Goal: Task Accomplishment & Management: Complete application form

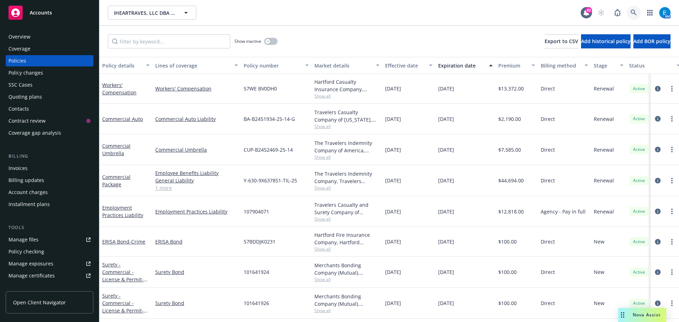
click at [631, 12] on icon at bounding box center [634, 13] width 6 height 6
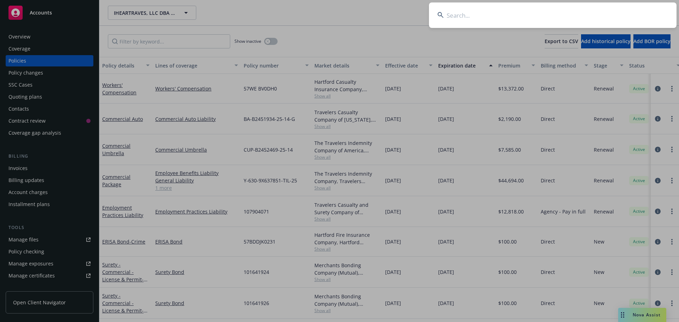
click at [515, 20] on input at bounding box center [553, 14] width 248 height 25
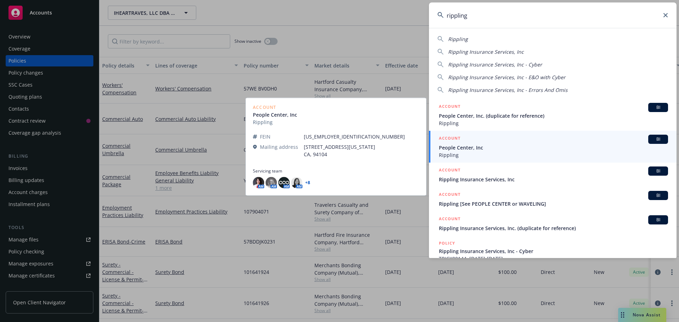
type input "rippling"
click at [458, 149] on span "People Center, Inc" at bounding box center [553, 147] width 229 height 7
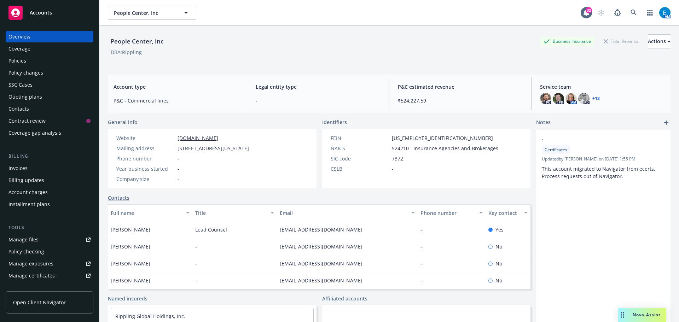
click at [25, 60] on div "Policies" at bounding box center [17, 60] width 18 height 11
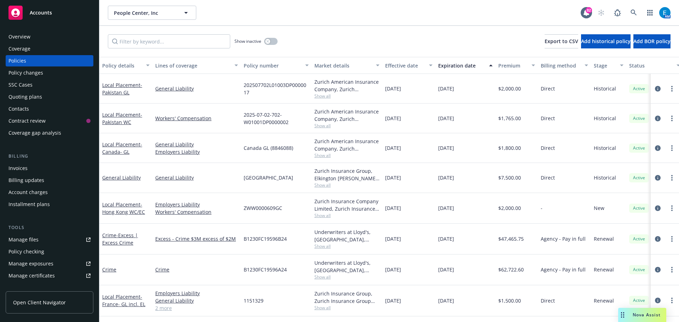
click at [34, 34] on div "Overview" at bounding box center [49, 36] width 82 height 11
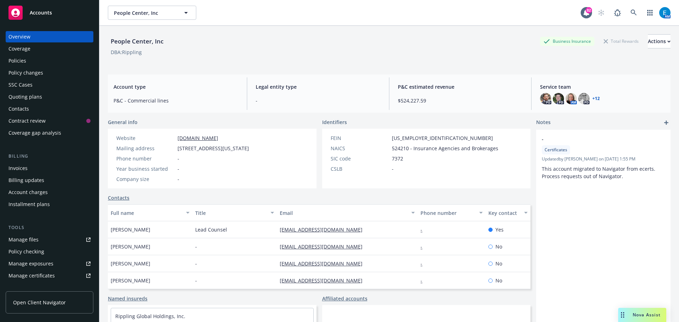
click at [18, 60] on div "Policies" at bounding box center [17, 60] width 18 height 11
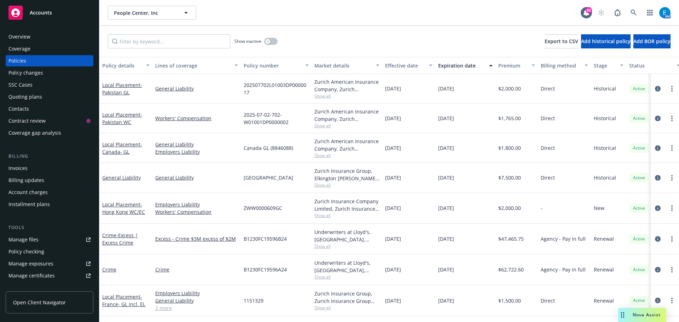
click at [31, 97] on div "Quoting plans" at bounding box center [25, 96] width 34 height 11
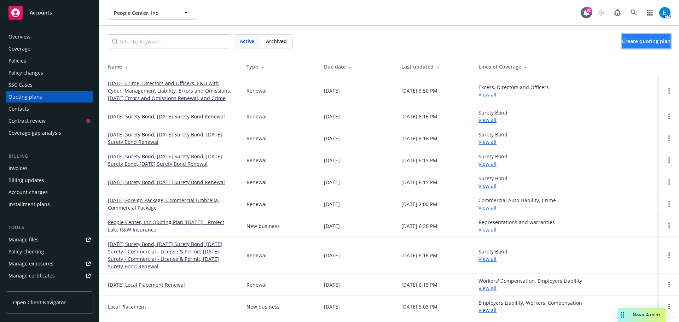
drag, startPoint x: 624, startPoint y: 44, endPoint x: 617, endPoint y: 45, distance: 7.2
click at [624, 44] on span "Create quoting plan" at bounding box center [647, 41] width 48 height 7
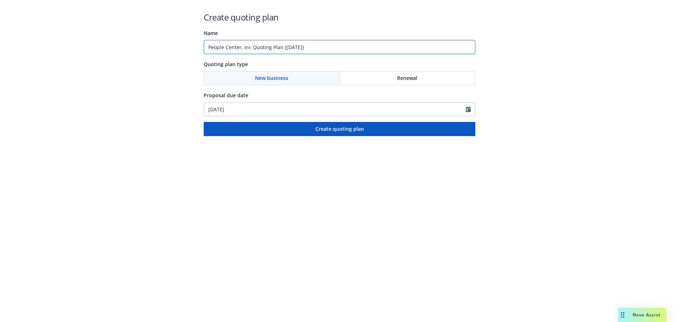
drag, startPoint x: 315, startPoint y: 46, endPoint x: 172, endPoint y: 48, distance: 142.6
click at [174, 47] on div "Create quoting plan Name People Center, Inc Quoting Plan (2025-09-26) Quoting p…" at bounding box center [339, 68] width 679 height 136
type input "#1117402 MO Rippling Lending"
click at [406, 76] on span "Renewal" at bounding box center [407, 77] width 20 height 7
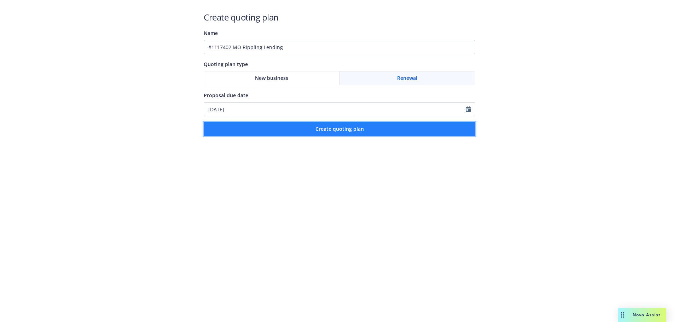
drag, startPoint x: 353, startPoint y: 127, endPoint x: 369, endPoint y: 130, distance: 17.0
click at [352, 127] on span "Create quoting plan" at bounding box center [340, 129] width 48 height 7
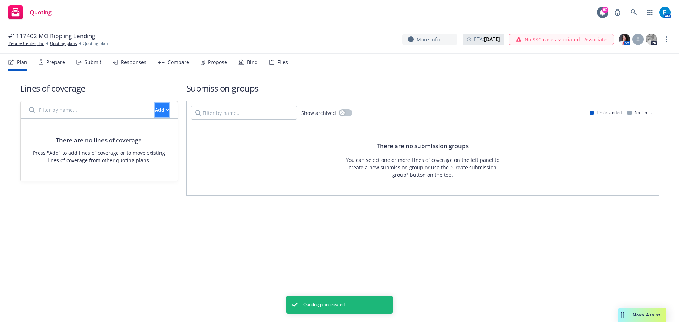
click at [157, 112] on button "Add" at bounding box center [162, 110] width 14 height 14
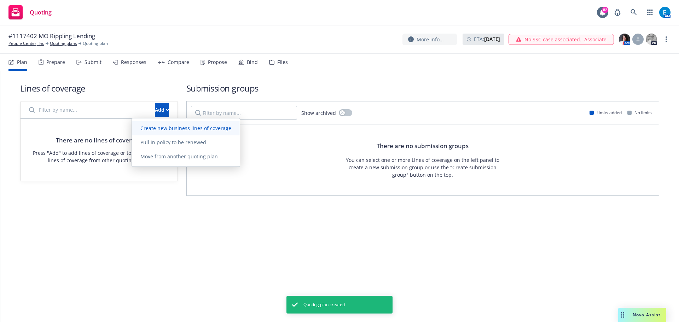
click at [159, 128] on span "Create new business lines of coverage" at bounding box center [186, 128] width 108 height 7
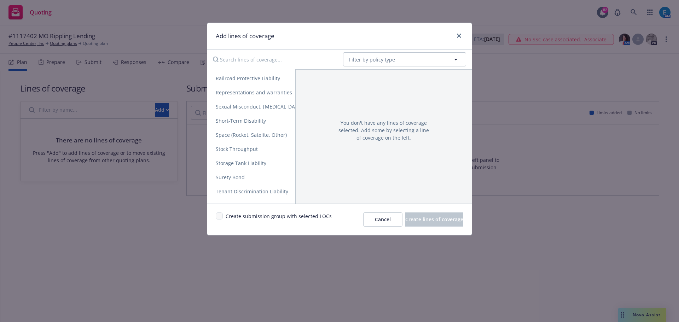
scroll to position [1359, 0]
click at [234, 164] on span "Surety Bond" at bounding box center [230, 163] width 46 height 7
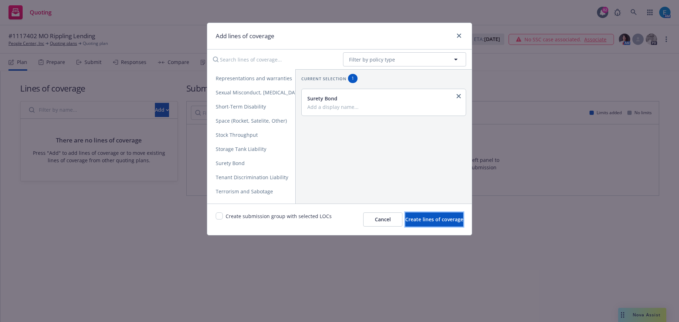
drag, startPoint x: 407, startPoint y: 218, endPoint x: 350, endPoint y: 207, distance: 57.7
click at [407, 218] on span "Create lines of coverage" at bounding box center [435, 219] width 58 height 7
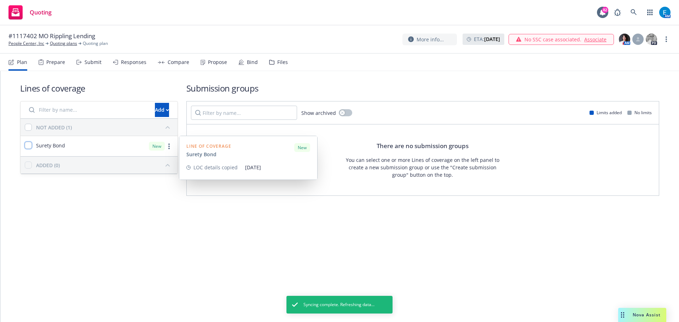
click at [28, 145] on input "checkbox" at bounding box center [28, 145] width 7 height 7
checkbox input "true"
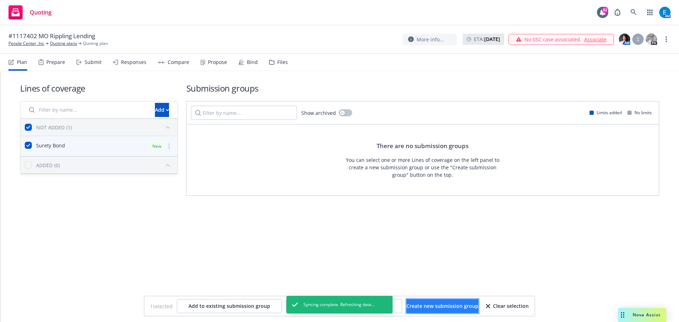
click at [426, 307] on span "Create new submission group" at bounding box center [443, 306] width 72 height 7
checkbox input "false"
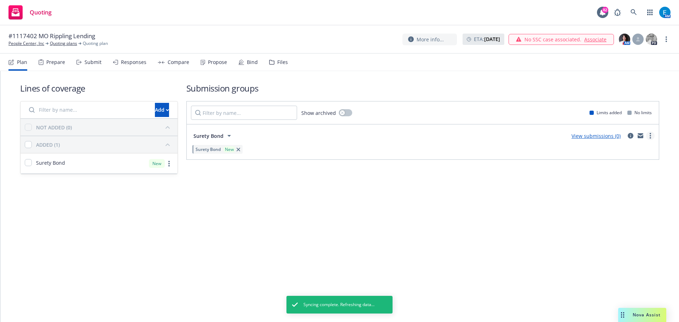
click at [651, 134] on icon "more" at bounding box center [650, 136] width 1 height 6
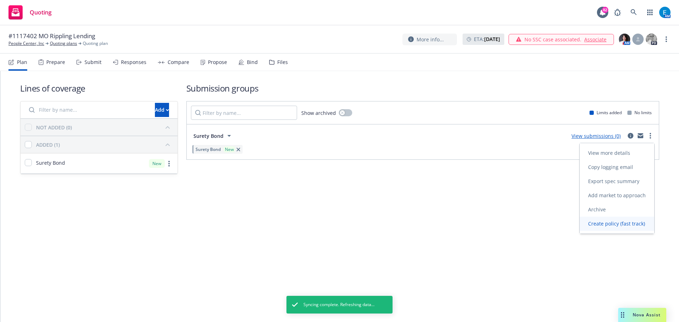
click at [620, 225] on span "Create policy (fast track)" at bounding box center [617, 223] width 74 height 7
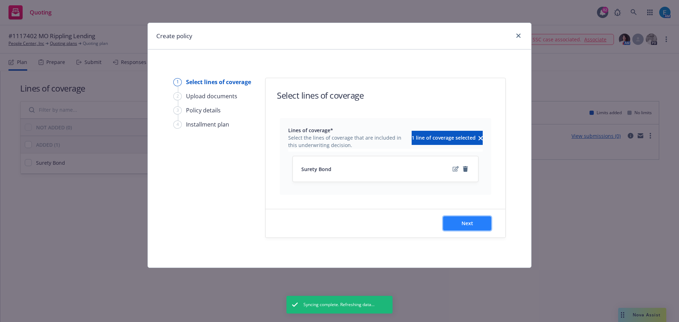
click at [467, 221] on span "Next" at bounding box center [468, 223] width 12 height 7
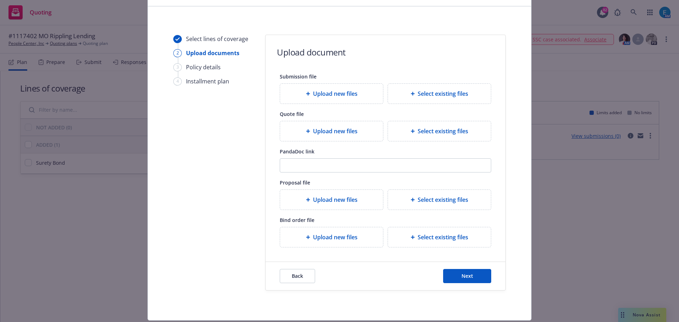
scroll to position [64, 0]
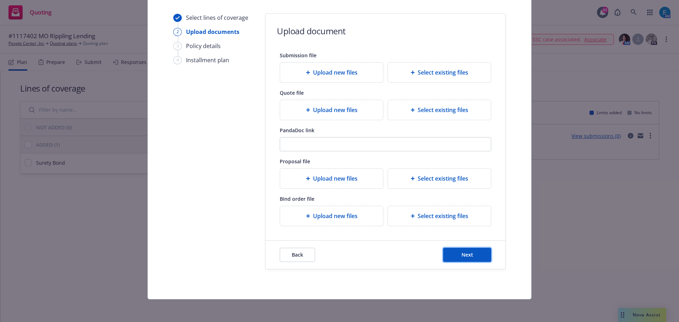
drag, startPoint x: 474, startPoint y: 254, endPoint x: 485, endPoint y: 250, distance: 11.9
click at [474, 254] on button "Next" at bounding box center [467, 255] width 48 height 14
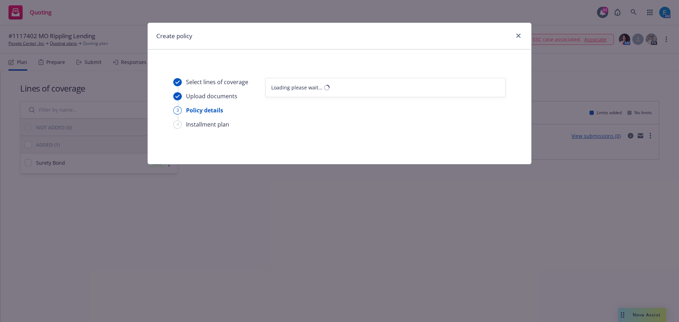
select select "12"
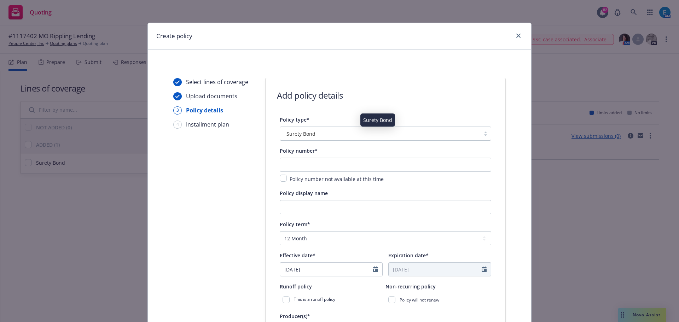
click at [345, 136] on div "Surety Bond" at bounding box center [380, 133] width 193 height 7
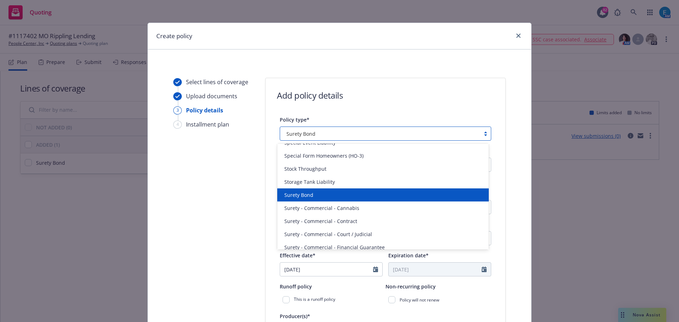
scroll to position [1628, 0]
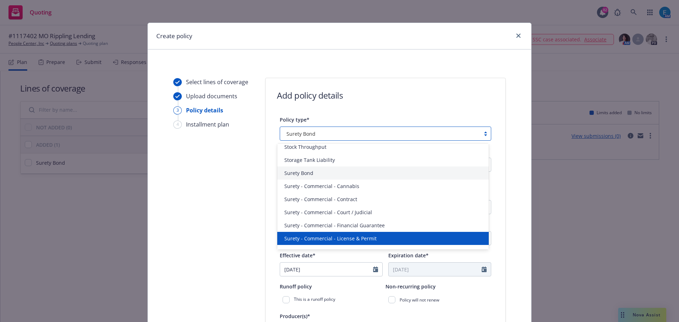
click at [336, 238] on span "Surety - Commercial - License & Permit" at bounding box center [331, 238] width 92 height 7
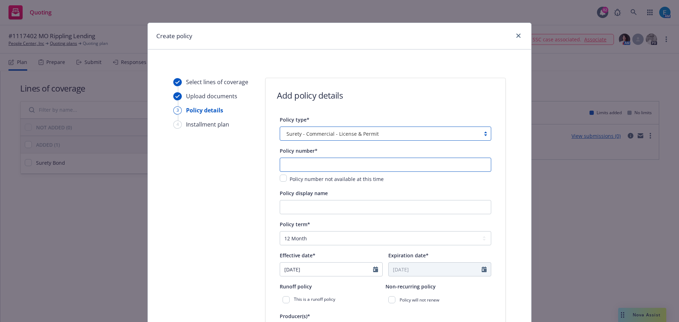
click at [340, 165] on input "text" at bounding box center [386, 165] width 212 height 14
type input "1117402"
click at [320, 208] on input "Policy display name" at bounding box center [386, 207] width 212 height 14
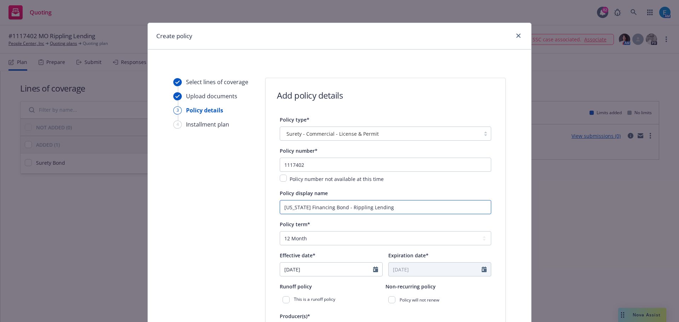
type input "Missouri Financing Bond - Rippling Lending"
select select "9"
click at [298, 271] on input "09/26/2025" at bounding box center [326, 269] width 93 height 13
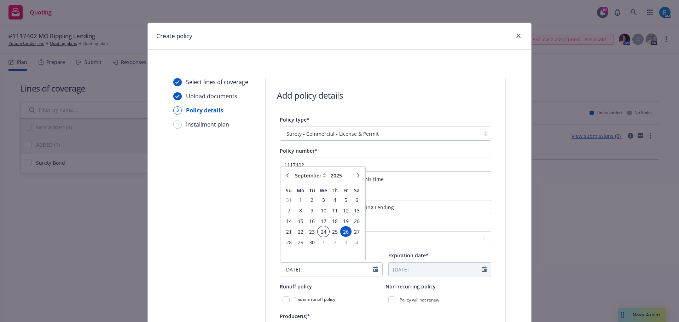
click at [320, 233] on span "24" at bounding box center [324, 232] width 10 height 9
type input "09/24/2025"
type input "09/24/2026"
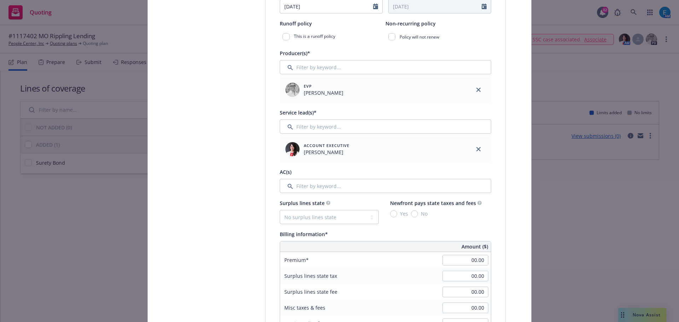
scroll to position [266, 0]
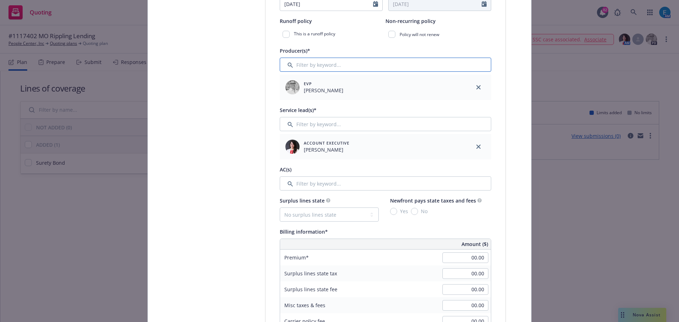
click at [412, 67] on input "Filter by keyword..." at bounding box center [386, 65] width 212 height 14
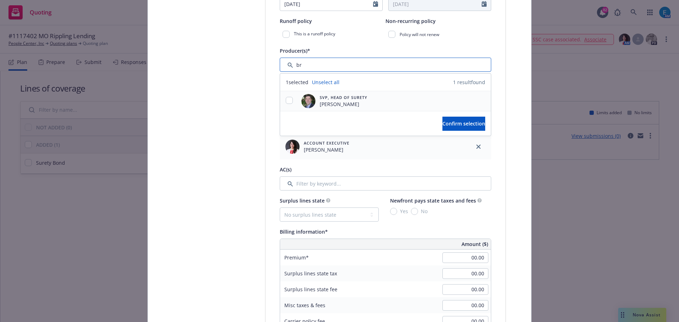
type input "br"
click at [286, 100] on input "checkbox" at bounding box center [289, 100] width 7 height 7
checkbox input "true"
drag, startPoint x: 465, startPoint y: 122, endPoint x: 536, endPoint y: 139, distance: 72.8
click at [466, 122] on span "Confirm selection" at bounding box center [464, 123] width 43 height 7
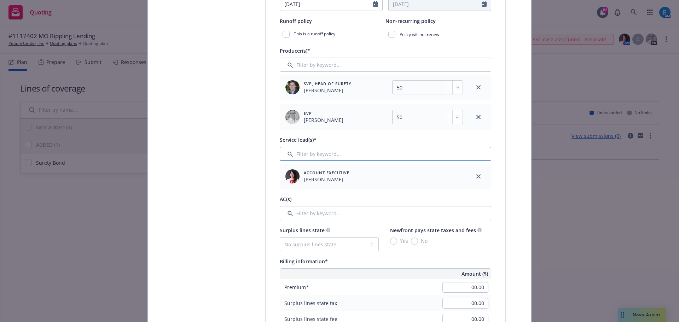
click at [386, 156] on input "Filter by keyword..." at bounding box center [386, 154] width 212 height 14
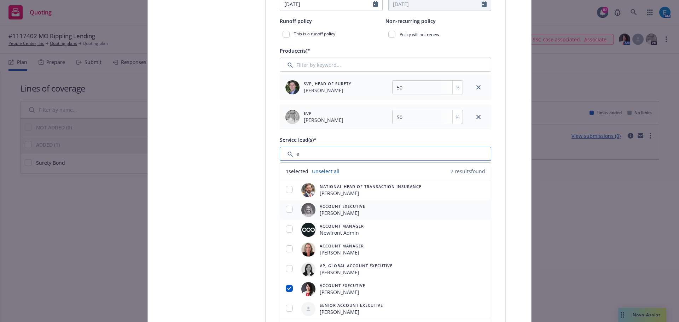
type input "e"
click at [286, 211] on input "checkbox" at bounding box center [289, 209] width 7 height 7
checkbox input "true"
click at [287, 290] on input "checkbox" at bounding box center [289, 288] width 7 height 7
checkbox input "false"
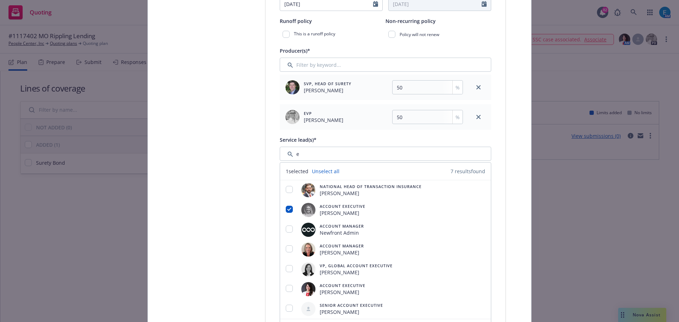
drag, startPoint x: 213, startPoint y: 236, endPoint x: 222, endPoint y: 236, distance: 9.2
click at [213, 236] on div "Select lines of coverage Upload documents 3 Policy details 4 Installment plan" at bounding box center [212, 316] width 78 height 1008
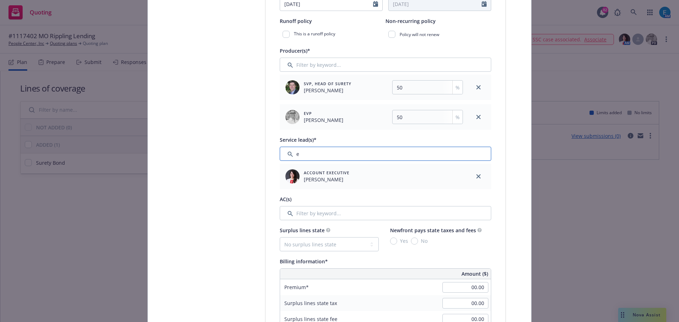
click at [317, 155] on input "Filter by keyword..." at bounding box center [386, 154] width 212 height 14
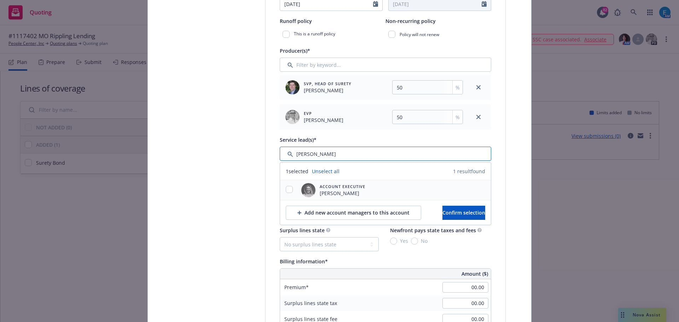
type input "[PERSON_NAME]"
click at [286, 189] on input "checkbox" at bounding box center [289, 189] width 7 height 7
checkbox input "true"
click at [444, 212] on span "Confirm selection" at bounding box center [464, 213] width 43 height 7
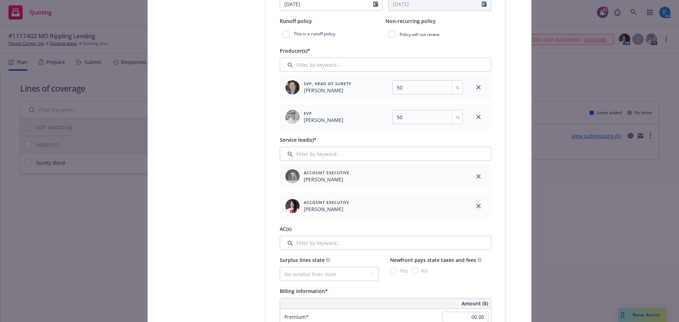
click at [477, 206] on icon "close" at bounding box center [479, 206] width 4 height 4
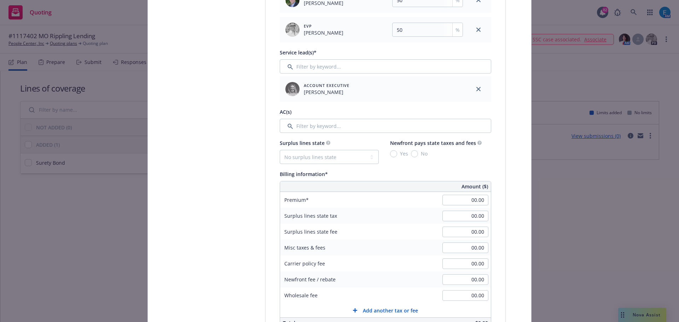
scroll to position [363, 0]
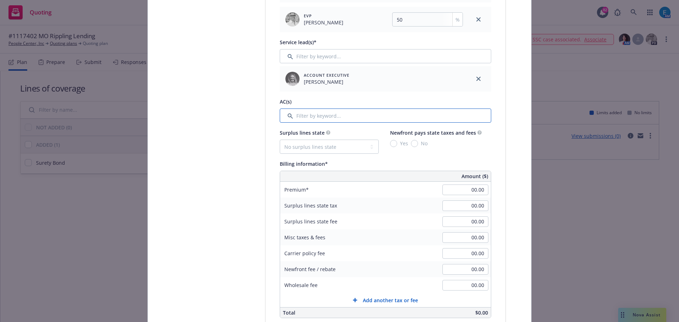
click at [361, 118] on input "Filter by keyword..." at bounding box center [386, 116] width 212 height 14
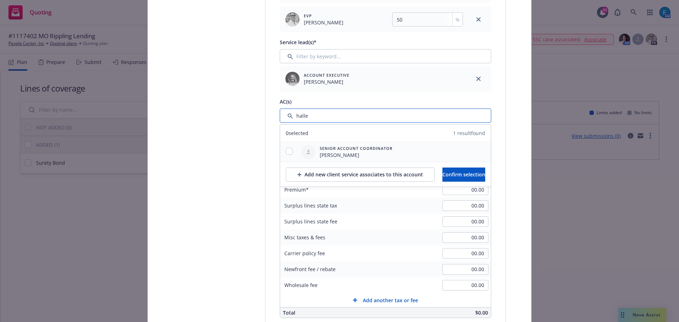
type input "halle"
click at [286, 153] on input "checkbox" at bounding box center [289, 151] width 7 height 7
checkbox input "true"
click at [455, 177] on span "Confirm selection" at bounding box center [464, 174] width 43 height 7
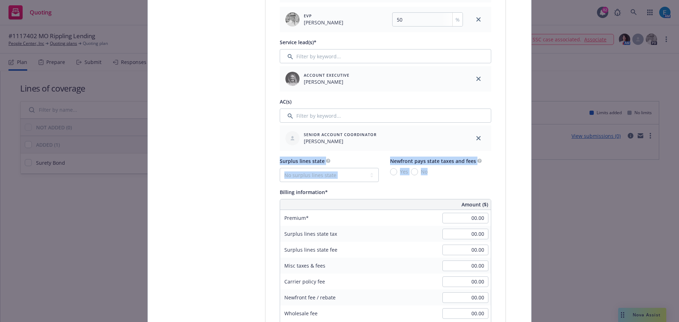
drag, startPoint x: 673, startPoint y: 150, endPoint x: 429, endPoint y: 161, distance: 244.8
click at [672, 178] on div "Create policy Select lines of coverage Upload documents 3 Policy details 4 Inst…" at bounding box center [339, 161] width 679 height 322
click at [470, 219] on input "00.00" at bounding box center [466, 218] width 46 height 11
type input "100.00"
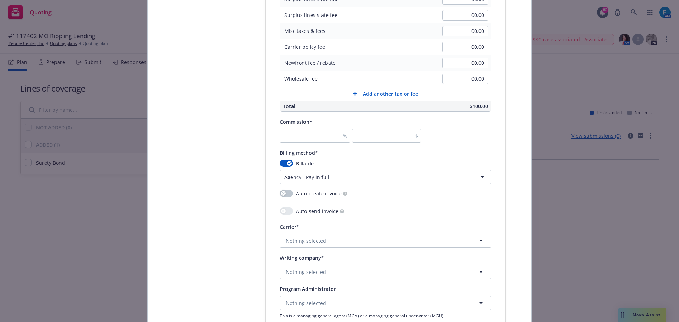
scroll to position [601, 0]
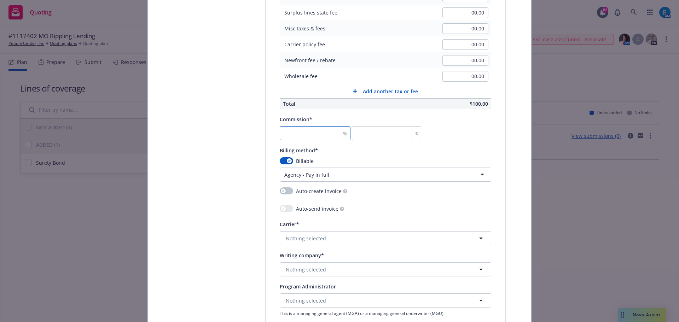
click at [312, 134] on input "number" at bounding box center [315, 133] width 71 height 14
type input "3"
type input "30"
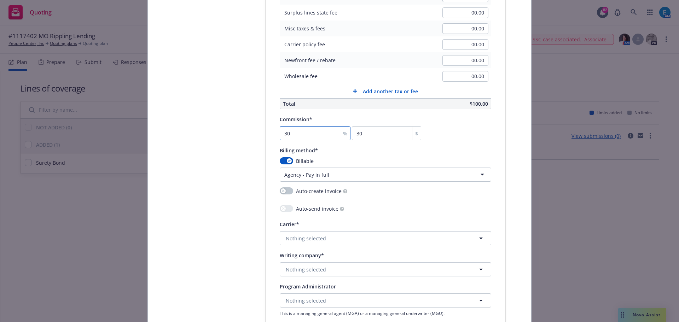
type input "30"
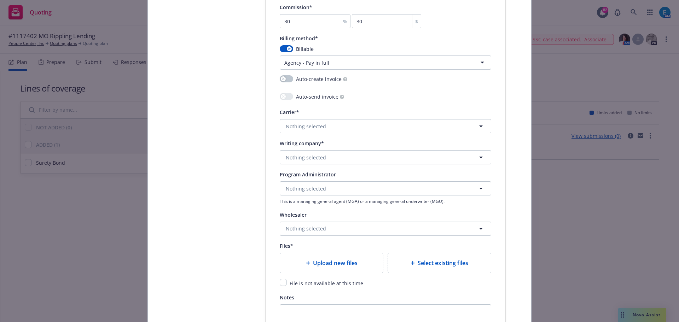
scroll to position [715, 0]
click at [344, 126] on button "Nothing selected" at bounding box center [386, 125] width 212 height 14
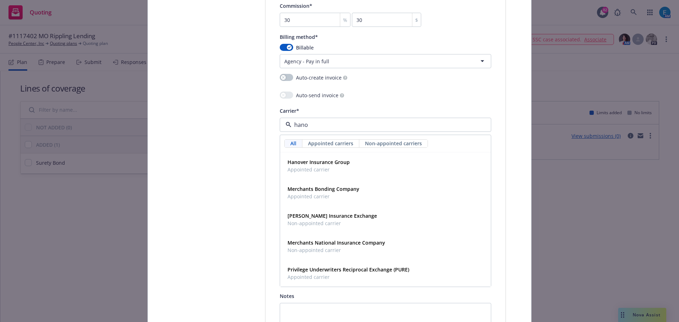
type input "hanov"
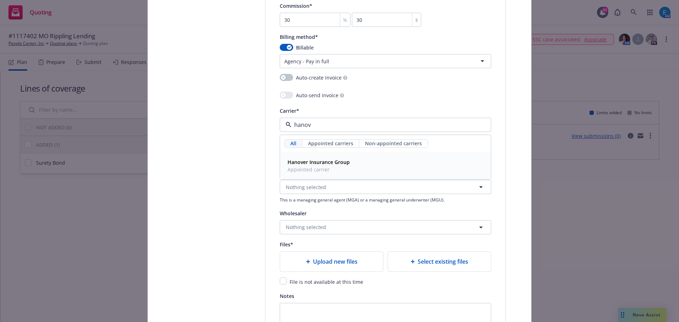
click at [336, 161] on strong "Hanover Insurance Group" at bounding box center [319, 162] width 62 height 7
click at [327, 157] on button "Nothing selected" at bounding box center [386, 156] width 212 height 14
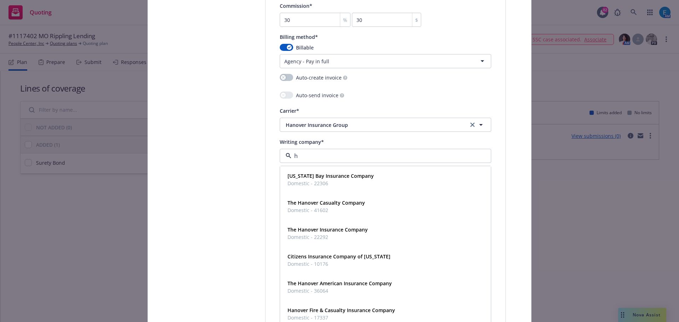
type input "ha"
click at [332, 203] on strong "The Hanover Insurance Company" at bounding box center [328, 203] width 80 height 7
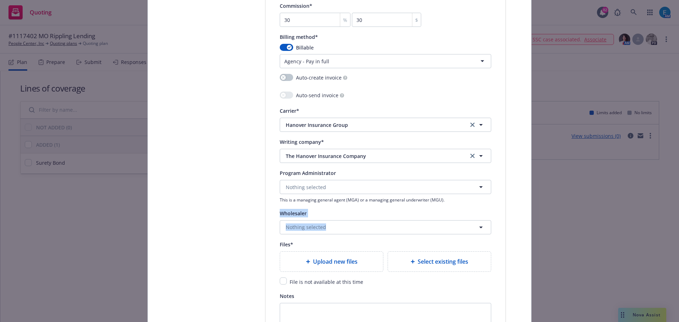
drag, startPoint x: 675, startPoint y: 208, endPoint x: 676, endPoint y: 229, distance: 21.7
click at [676, 229] on div "Create policy Select lines of coverage Upload documents 3 Policy details 4 Inst…" at bounding box center [339, 161] width 679 height 322
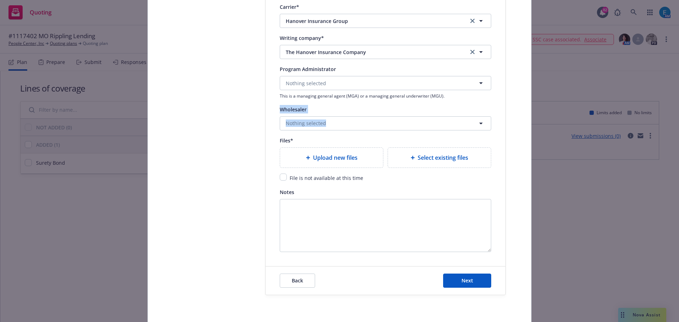
scroll to position [822, 0]
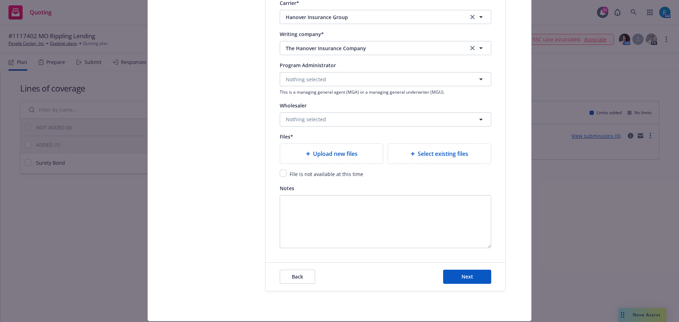
click at [325, 151] on span "Upload new files" at bounding box center [335, 154] width 45 height 8
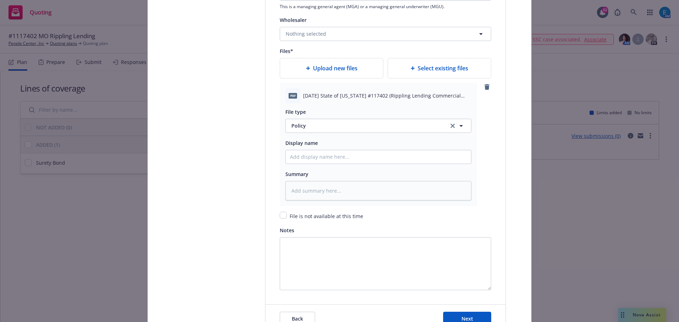
scroll to position [910, 0]
click at [309, 155] on input "Policy display name" at bounding box center [378, 155] width 185 height 13
type input "2"
type textarea "x"
type input "20"
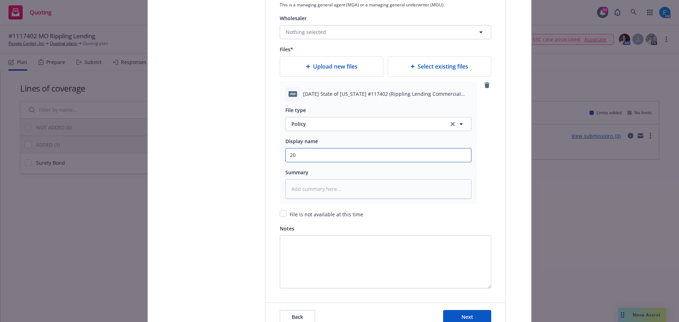
type textarea "x"
type input "2"
type textarea "x"
type input "#"
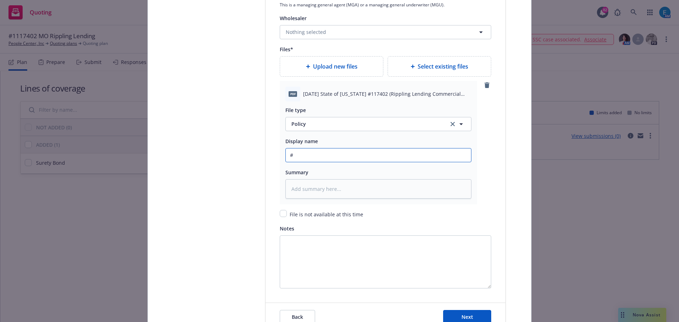
type textarea "x"
type input "#1"
type textarea "x"
type input "#11"
type textarea "x"
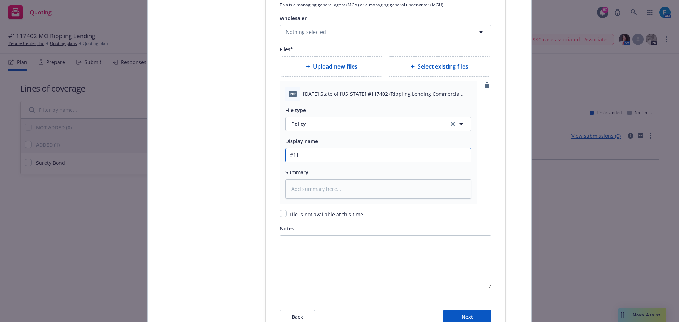
type input "#117"
type textarea "x"
type input "#1174"
type textarea "x"
type input "#11740"
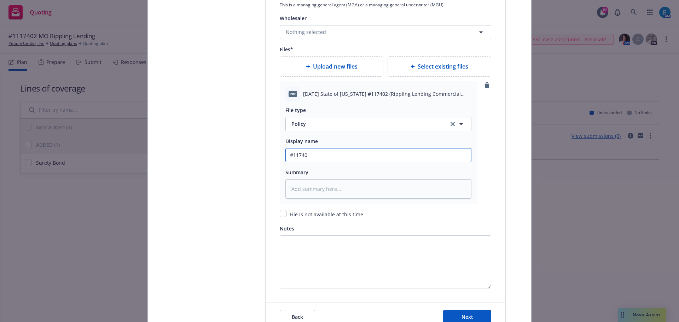
type textarea "x"
type input "#117402"
type textarea "x"
type input "#117402"
type textarea "x"
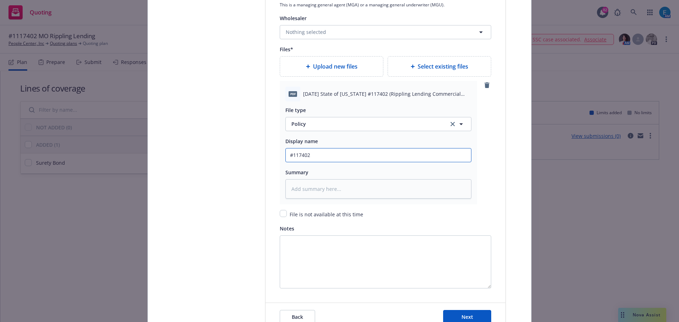
type input "#117402 M"
type textarea "x"
type input "#117402 Mi"
type textarea "x"
type input "#117402 Mis"
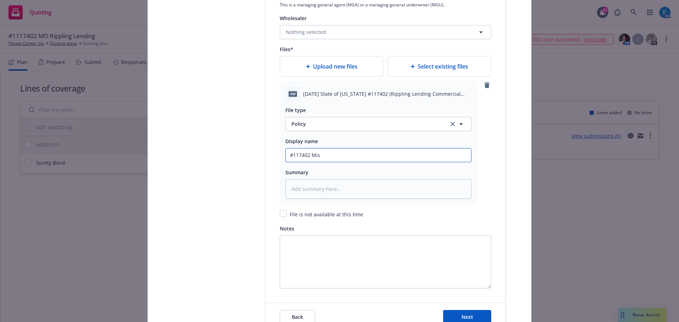
type textarea "x"
type input "#117402 Miss"
type textarea "x"
type input "#117402 Misso"
type textarea "x"
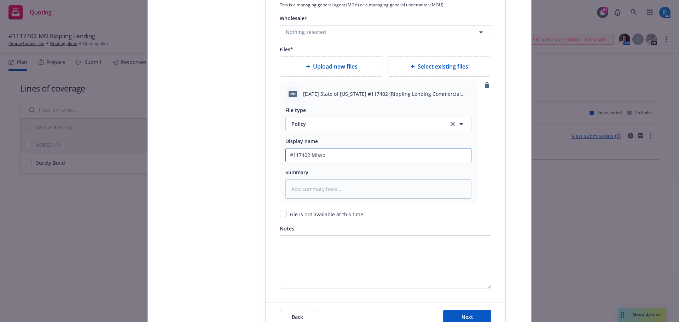
type input "#117402 Missou"
type textarea "x"
type input "#117402 Missour"
type textarea "x"
type input "#117402 Missouri"
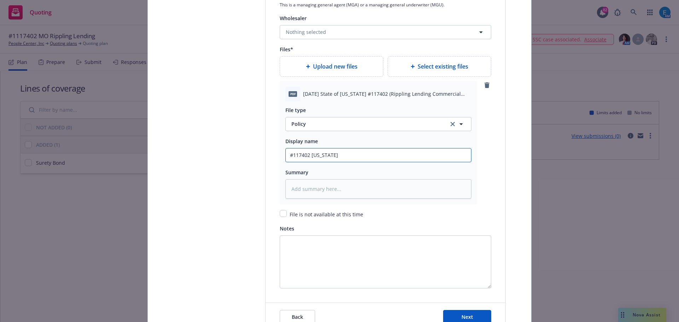
click at [350, 156] on input "#117402 Missouri" at bounding box center [378, 155] width 185 height 13
type textarea "x"
type input "#117402 Missouri"
type textarea "x"
type input "#117402 Missouri C"
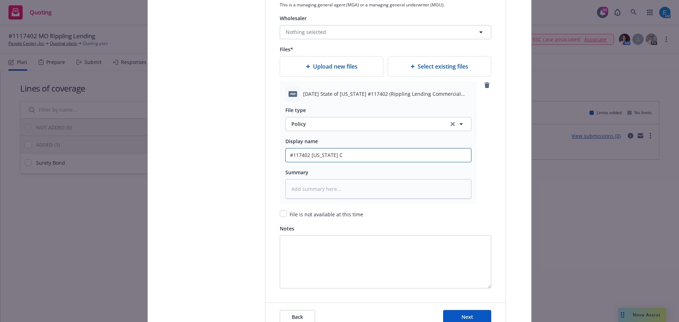
type textarea "x"
type input "#117402 Missouri Co"
type textarea "x"
type input "#117402 Missouri Com"
type textarea "x"
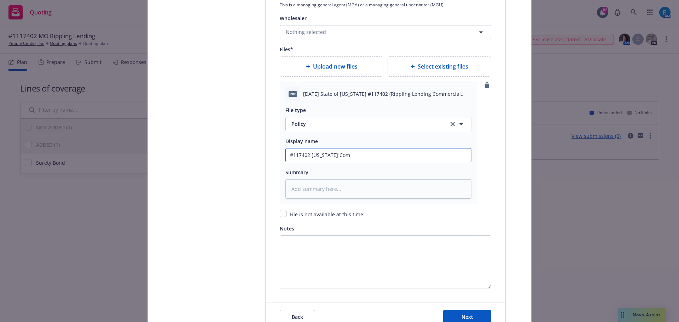
type input "#117402 Missouri Comm"
type textarea "x"
type input "#117402 Missouri Comme"
type textarea "x"
type input "#117402 Missouri Commer"
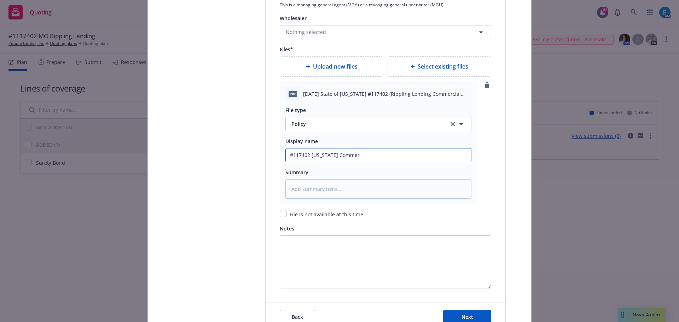
type textarea "x"
type input "#117402 Missouri Commerc"
type textarea "x"
type input "#117402 Missouri Commerci"
type textarea "x"
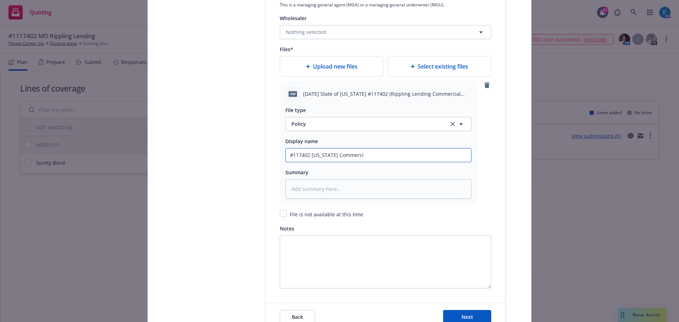
type input "#117402 Missouri Commercia"
type textarea "x"
type input "#117402 Missouri Commercial"
type textarea "x"
type input "#117402 Missouri Commercial"
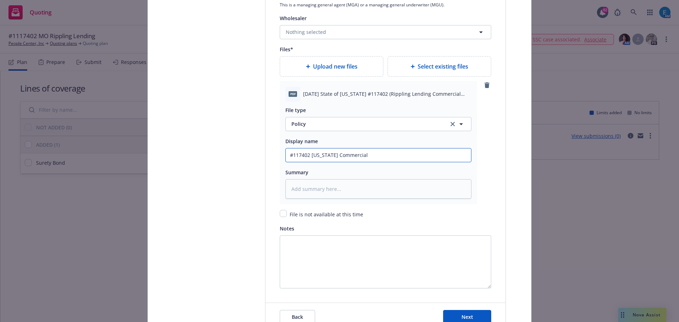
type textarea "x"
type input "#117402 Missouri Commercial f"
type textarea "x"
type input "#117402 Missouri Commercial"
type textarea "x"
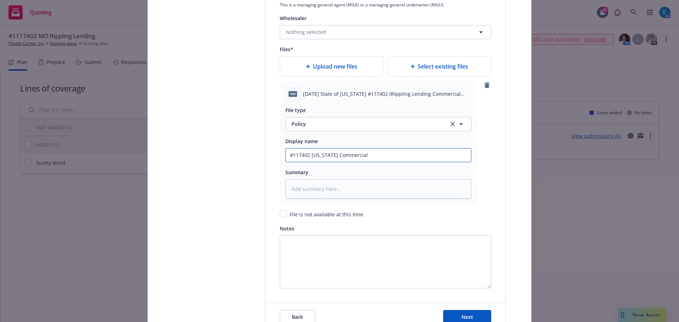
type input "#117402 Missouri Commercial F"
type textarea "x"
type input "#117402 Missouri Commercial Fi"
type textarea "x"
type input "#117402 Missouri Commercial Fin"
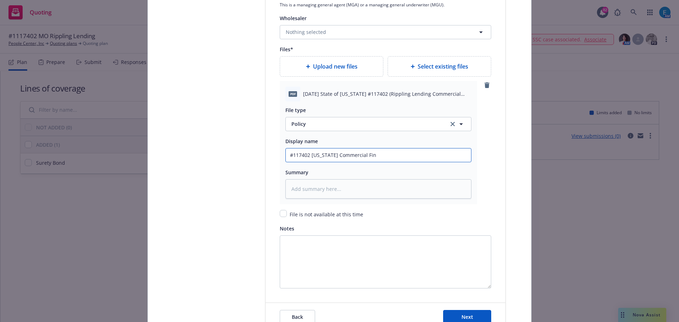
type textarea "x"
type input "#117402 Missouri Commercial Fina"
type textarea "x"
type input "#117402 Missouri Commercial Finan"
type textarea "x"
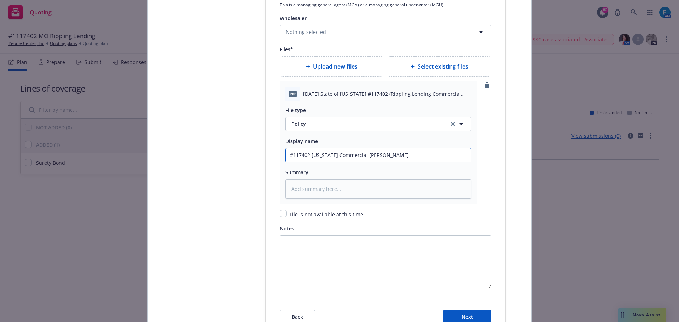
type input "#117402 Missouri Commercial Financ"
type textarea "x"
type input "#117402 Missouri Commercial Finance"
type textarea "x"
type input "#117402 Missouri Commercial Finance"
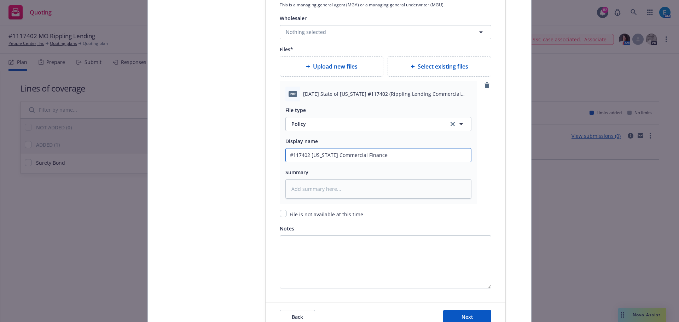
type textarea "x"
type input "#117402 Missouri Commercial Finance B"
type textarea "x"
type input "#117402 Missouri Commercial Finance Bo"
type textarea "x"
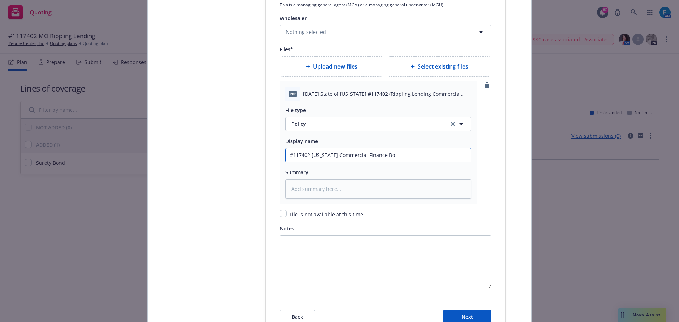
type input "#117402 Missouri Commercial Finance Bon"
type textarea "x"
type input "#117402 Missouri Commercial Finance Bond"
type textarea "x"
type input "#117402 Missouri Commercial Finance Bond"
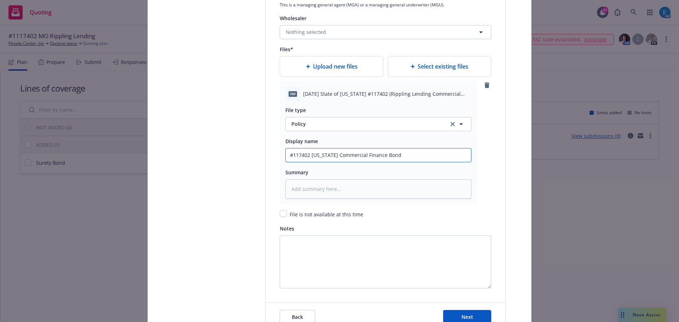
type textarea "x"
type input "#117402 Missouri Commercial Finance Bond ("
type textarea "x"
type input "#117402 Missouri Commercial Finance Bond (R"
type textarea "x"
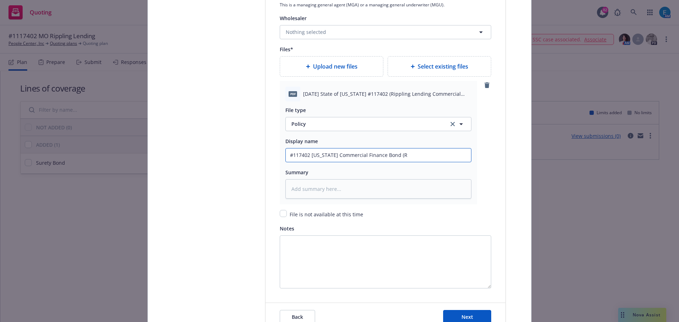
type input "#117402 Missouri Commercial Finance Bond (Ri"
type textarea "x"
type input "#117402 Missouri Commercial Finance Bond (Rip"
type textarea "x"
type input "#117402 Missouri Commercial Finance Bond (Ripp"
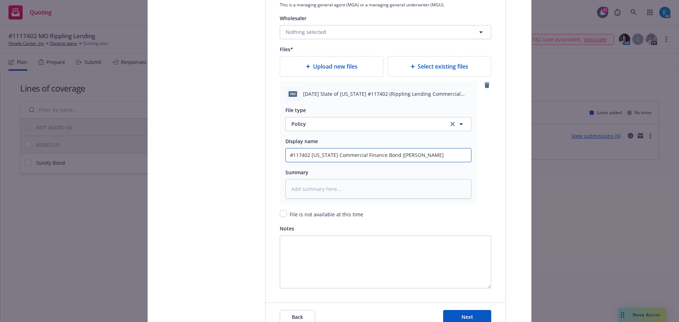
type textarea "x"
type input "#117402 Missouri Commercial Finance Bond (Rippl"
type textarea "x"
type input "#117402 Missouri Commercial Finance Bond (Rippli"
type textarea "x"
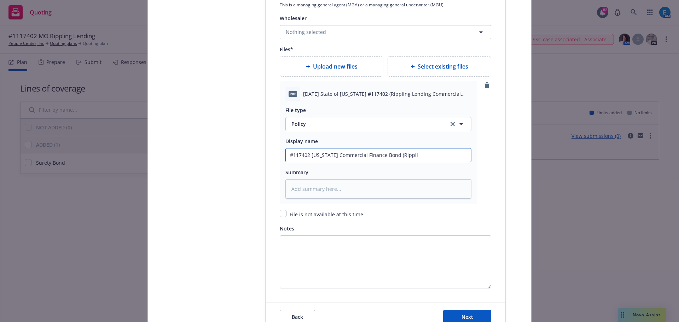
type input "#117402 Missouri Commercial Finance Bond (Ripplin"
type textarea "x"
type input "#117402 Missouri Commercial Finance Bond (Rippling"
type textarea "x"
type input "#117402 Missouri Commercial Finance Bond (Rippling L"
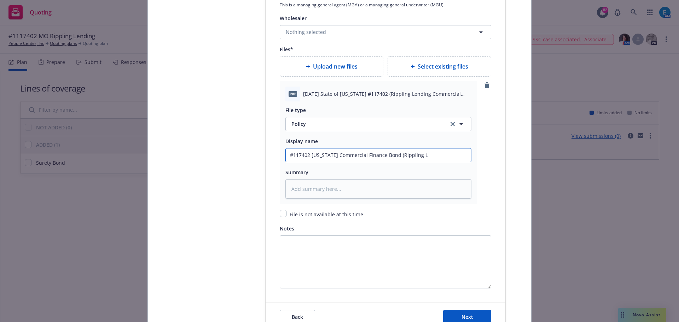
type textarea "x"
type input "#117402 Missouri Commercial Finance Bond (Rippling Le"
type textarea "x"
type input "#117402 Missouri Commercial Finance Bond (Rippling Len"
type textarea "x"
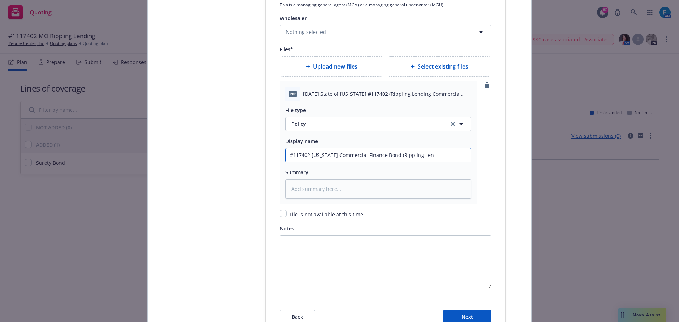
type input "#117402 Missouri Commercial Finance Bond (Rippling Lend"
type textarea "x"
type input "#117402 Missouri Commercial Finance Bond (Rippling Lendi"
type textarea "x"
type input "#117402 Missouri Commercial Finance Bond (Rippling Lendin"
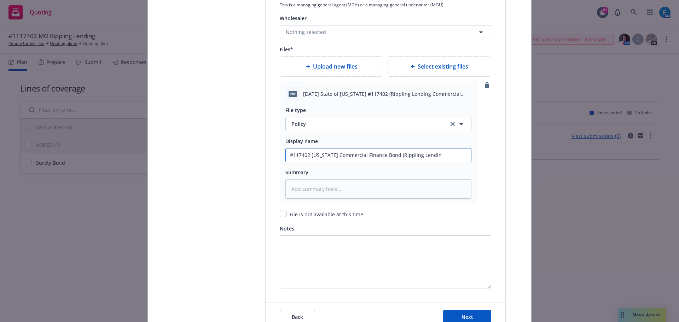
type textarea "x"
type input "#117402 Missouri Commercial Finance Bond (Rippling Lending"
type textarea "x"
drag, startPoint x: 435, startPoint y: 156, endPoint x: 249, endPoint y: 155, distance: 186.5
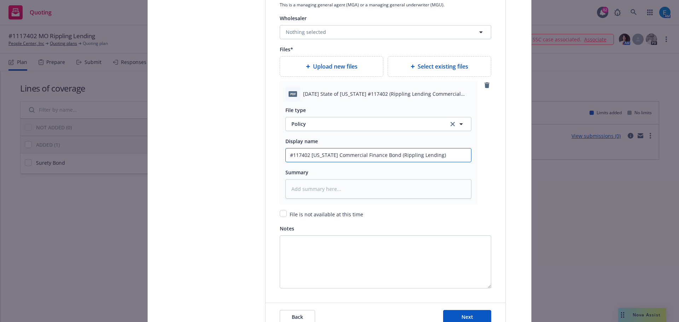
type input "#117402 Missouri Commercial Finance Bond (Rippling Lending)"
click at [300, 185] on textarea at bounding box center [379, 188] width 186 height 19
paste textarea "#117402 Missouri Commercial Finance Bond (Rippling Lending)"
type textarea "x"
type textarea "#117402 Missouri Commercial Finance Bond (Rippling Lending)"
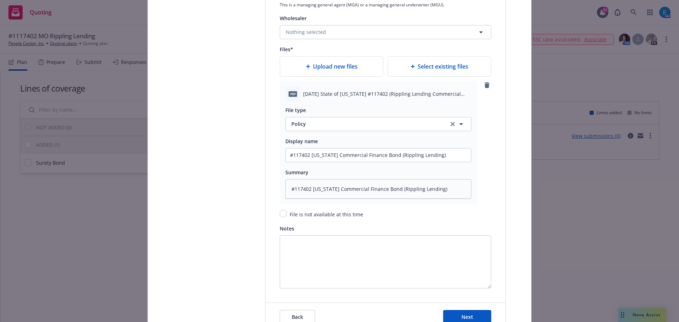
scroll to position [972, 0]
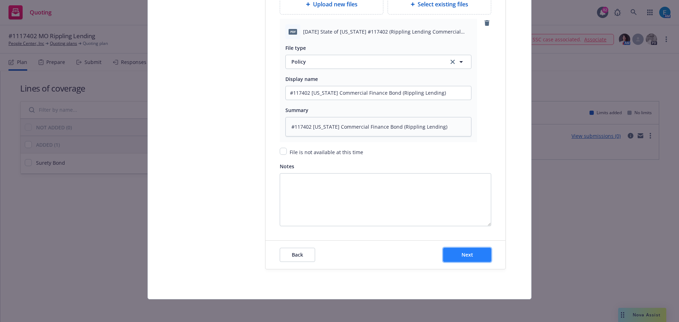
click at [464, 257] on span "Next" at bounding box center [468, 255] width 12 height 7
type textarea "x"
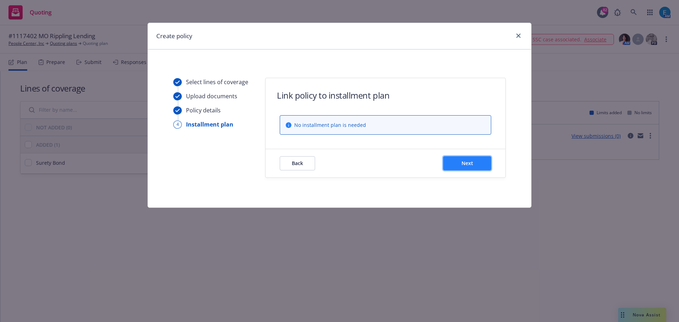
click at [457, 164] on button "Next" at bounding box center [467, 163] width 48 height 14
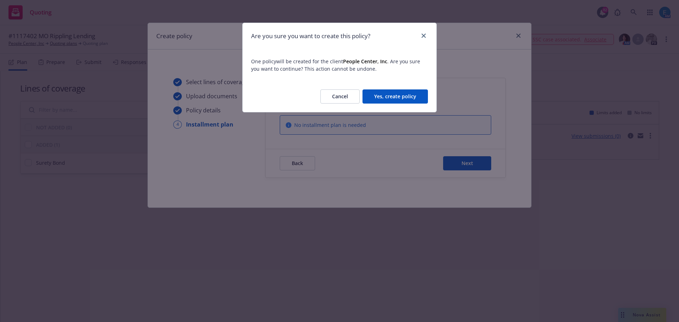
click at [403, 97] on button "Yes, create policy" at bounding box center [395, 97] width 65 height 14
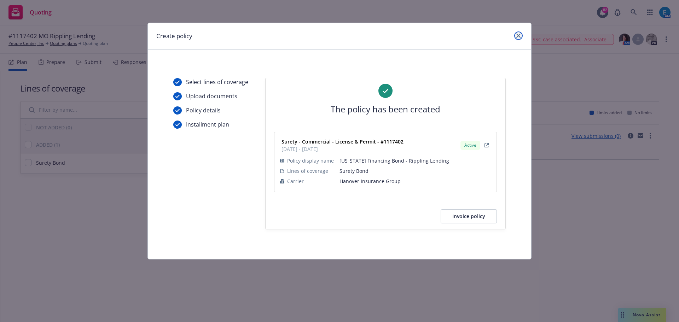
click at [521, 33] on link "close" at bounding box center [519, 35] width 8 height 8
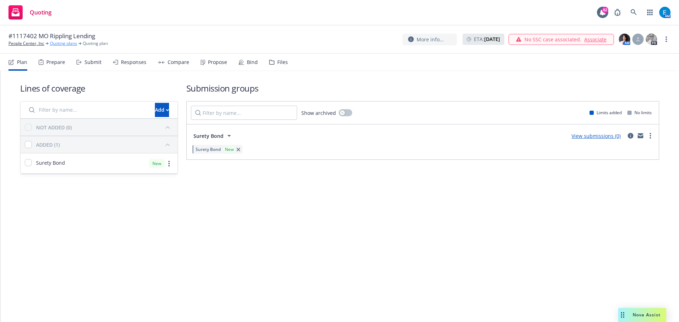
click at [67, 44] on link "Quoting plans" at bounding box center [63, 43] width 27 height 6
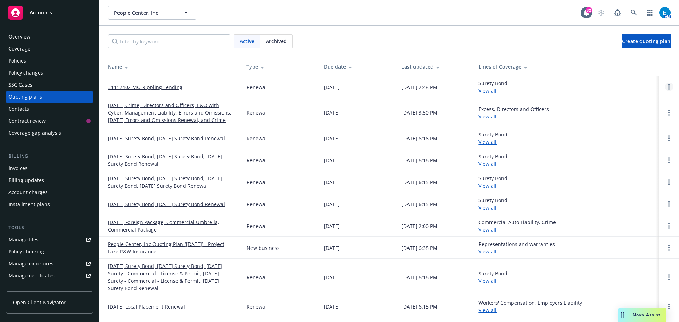
click at [669, 86] on icon "Open options" at bounding box center [669, 87] width 1 height 6
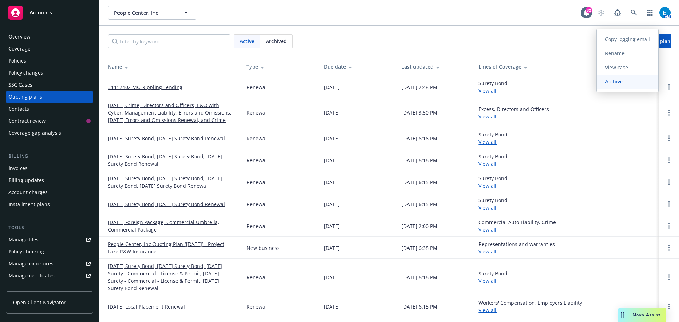
click at [614, 82] on span "Archive" at bounding box center [614, 81] width 35 height 7
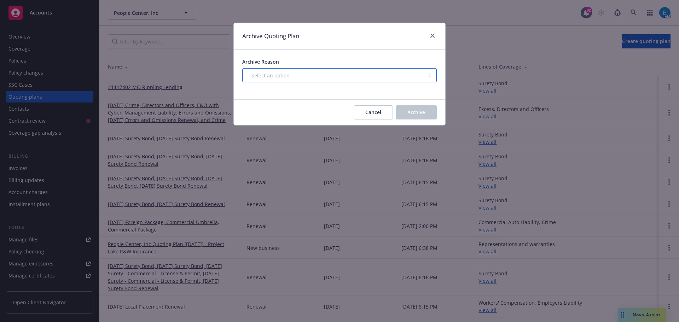
click at [349, 73] on select "-- select an option -- All policies in this renewal plan are auto-renewed Creat…" at bounding box center [339, 75] width 195 height 14
select select "ARCHIVED_RENEWAL_COMPLETED"
click at [242, 68] on select "-- select an option -- All policies in this renewal plan are auto-renewed Creat…" at bounding box center [339, 75] width 195 height 14
click at [418, 109] on button "Archive" at bounding box center [416, 112] width 41 height 14
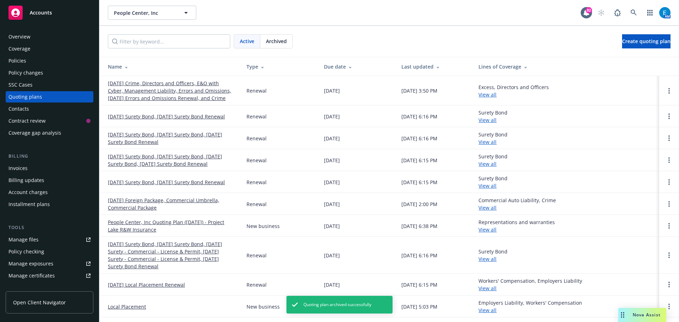
click at [17, 167] on div "Invoices" at bounding box center [17, 168] width 19 height 11
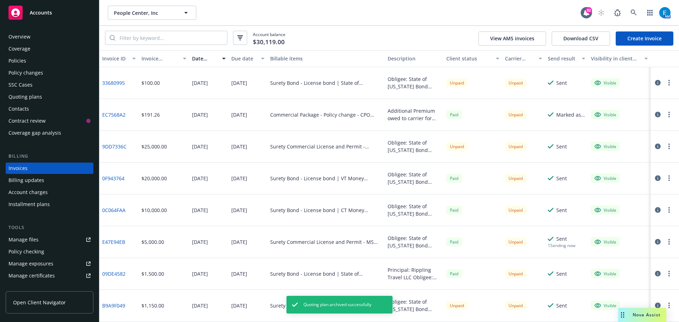
click at [637, 39] on link "Create Invoice" at bounding box center [645, 38] width 58 height 14
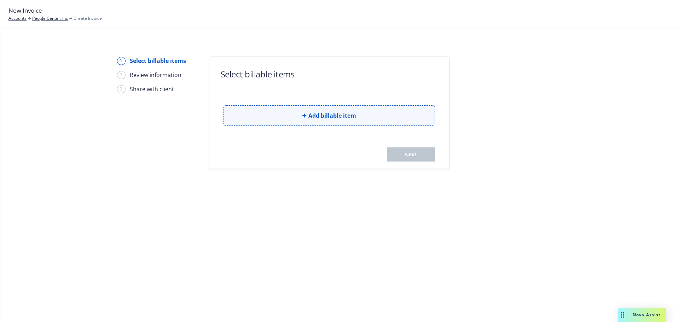
click at [341, 113] on span "Add billable item" at bounding box center [333, 115] width 48 height 8
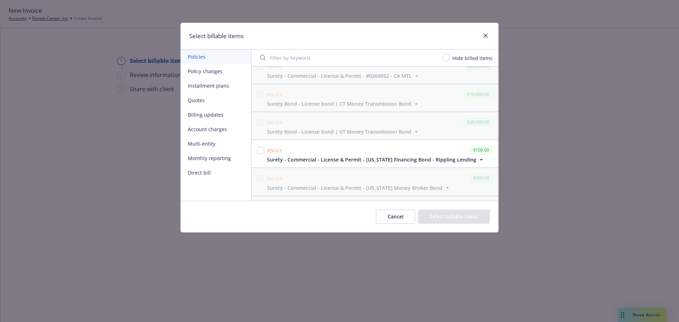
scroll to position [99, 0]
click at [261, 145] on input "checkbox" at bounding box center [260, 146] width 7 height 7
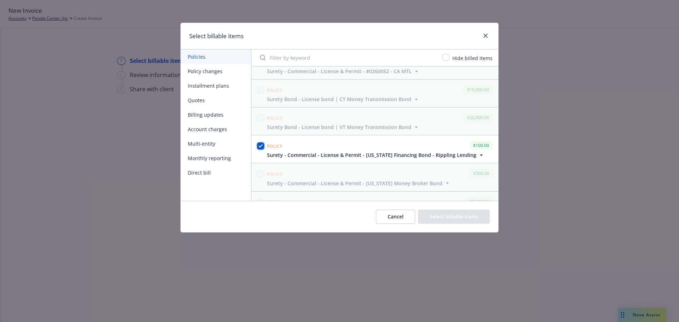
checkbox input "true"
click at [466, 219] on button "Select billable items" at bounding box center [454, 217] width 72 height 14
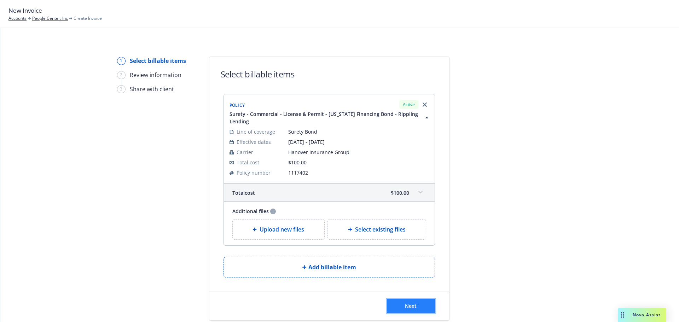
click at [409, 304] on span "Next" at bounding box center [411, 306] width 12 height 7
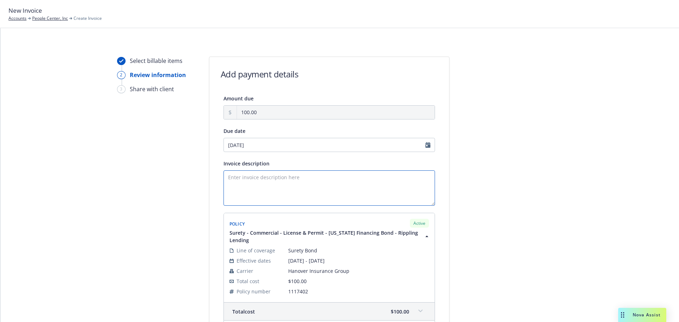
drag, startPoint x: 245, startPoint y: 179, endPoint x: 257, endPoint y: 179, distance: 12.1
click at [245, 179] on textarea "Invoice description" at bounding box center [330, 188] width 212 height 35
drag, startPoint x: 286, startPoint y: 177, endPoint x: 296, endPoint y: 180, distance: 11.0
click at [286, 177] on textarea "Obligee: State of Missouri" at bounding box center [330, 188] width 212 height 35
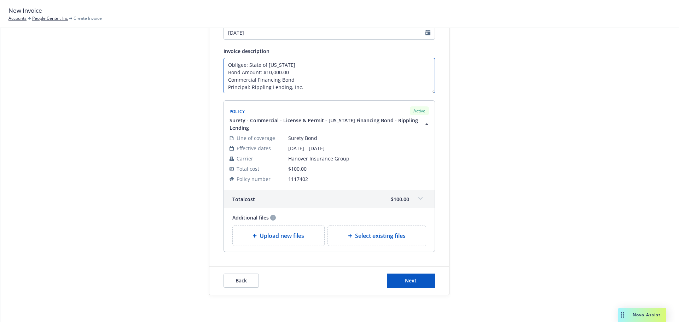
scroll to position [114, 0]
type textarea "Obligee: State of Missouri Bond Amount: $10,000.00 Commercial Financing Bond Pr…"
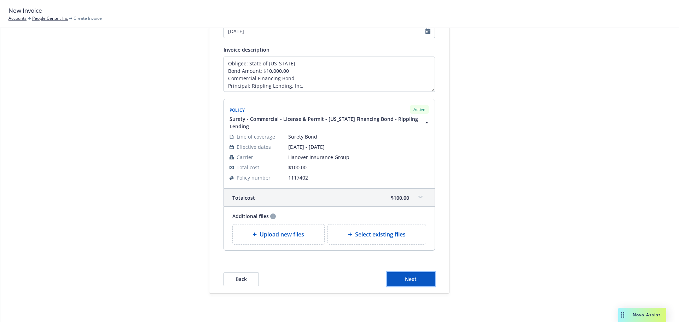
click at [407, 284] on button "Next" at bounding box center [411, 280] width 48 height 14
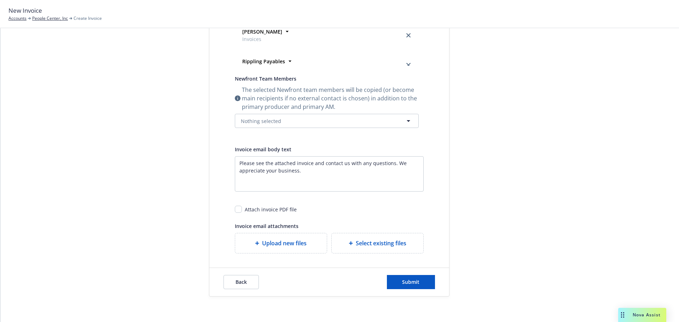
scroll to position [237, 0]
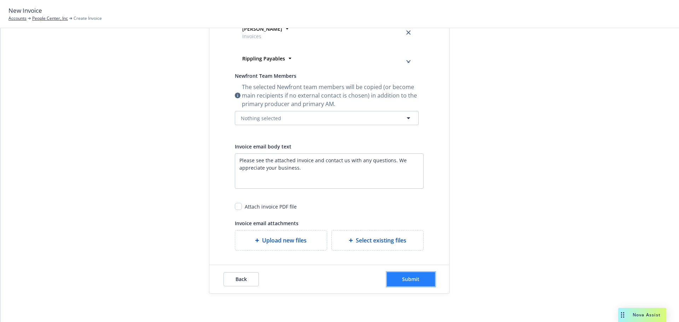
click at [408, 281] on span "Submit" at bounding box center [410, 279] width 17 height 7
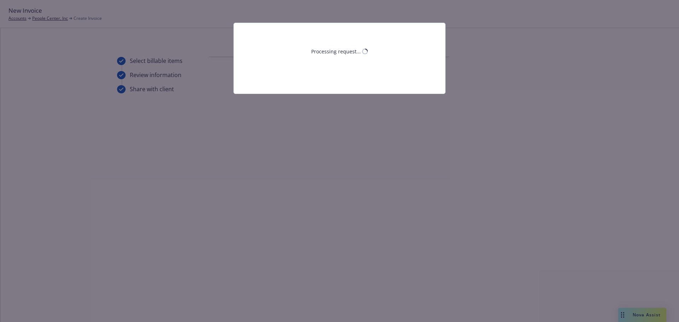
scroll to position [0, 0]
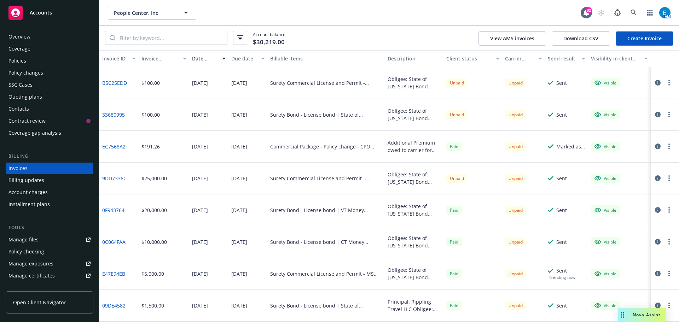
click at [30, 96] on div "Quoting plans" at bounding box center [25, 96] width 34 height 11
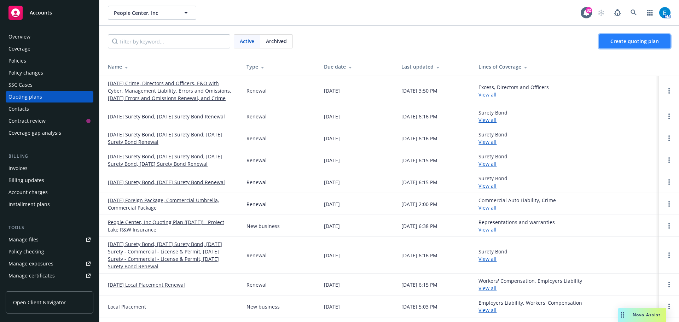
click at [619, 41] on span "Create quoting plan" at bounding box center [635, 41] width 48 height 7
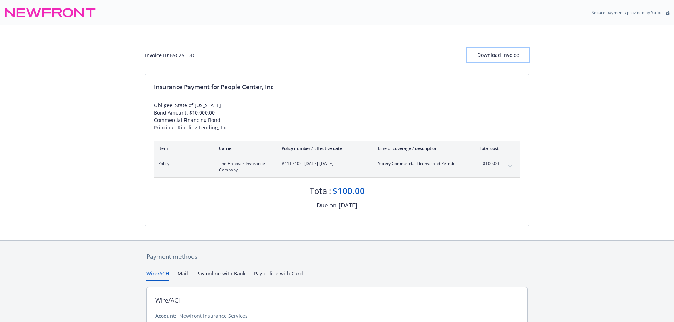
click at [503, 58] on div "Download Invoice" at bounding box center [498, 54] width 62 height 13
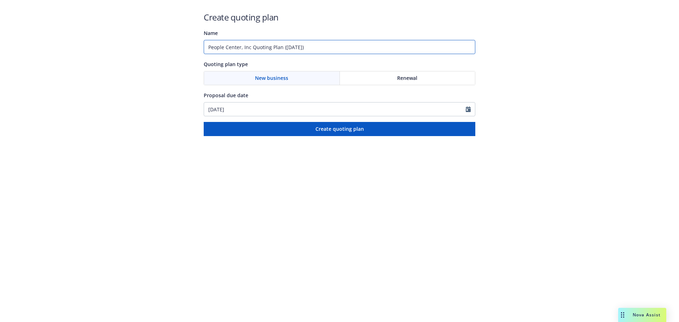
drag, startPoint x: 318, startPoint y: 47, endPoint x: 191, endPoint y: 57, distance: 127.8
click at [173, 50] on div "Create quoting plan Name People Center, Inc Quoting Plan ([DATE]) Quoting plan …" at bounding box center [339, 68] width 679 height 136
type input "#1117401 - MO Rippling Payments Bond"
click at [435, 78] on div "Renewal" at bounding box center [408, 77] width 136 height 13
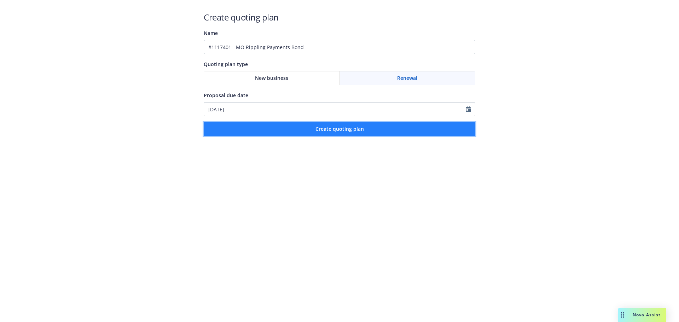
click at [352, 132] on span "Create quoting plan" at bounding box center [340, 129] width 48 height 7
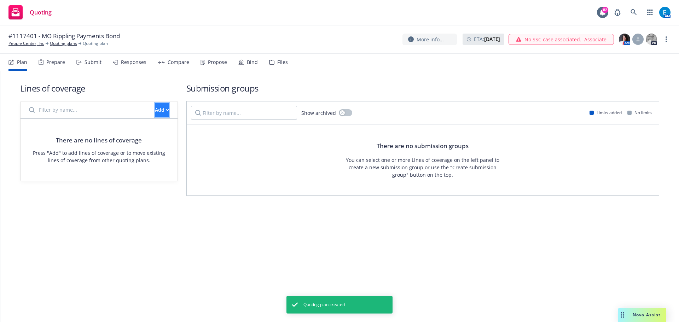
click at [155, 110] on div "Add" at bounding box center [162, 109] width 14 height 13
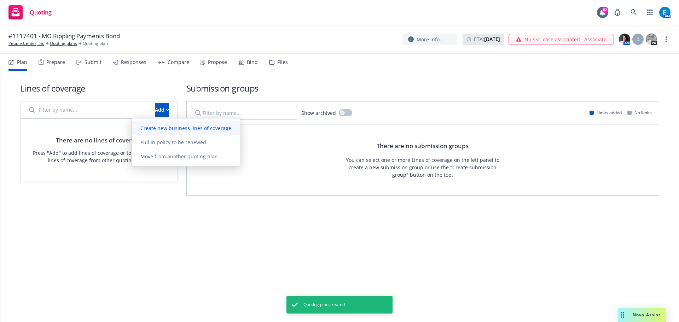
click at [182, 127] on span "Create new business lines of coverage" at bounding box center [186, 128] width 108 height 7
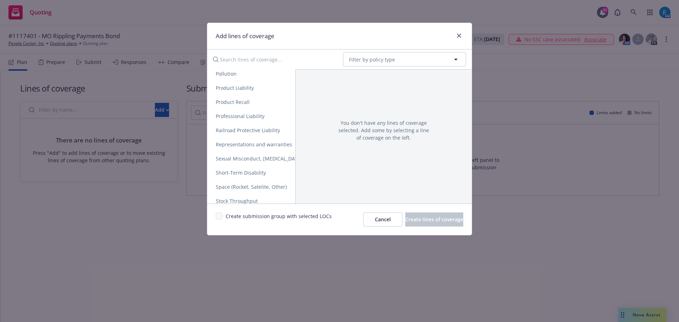
scroll to position [1345, 0]
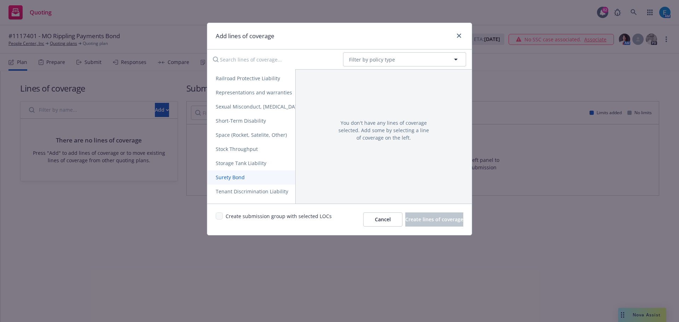
click at [238, 177] on span "Surety Bond" at bounding box center [230, 177] width 46 height 7
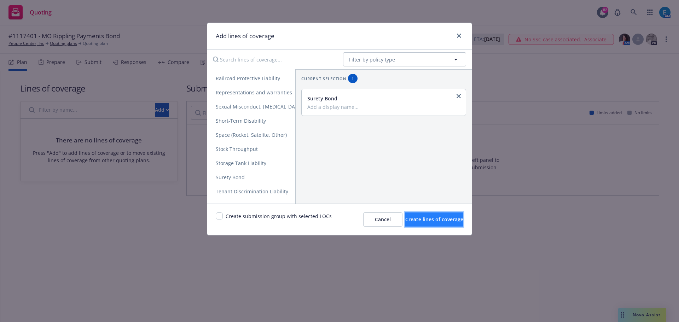
click at [413, 218] on span "Create lines of coverage" at bounding box center [435, 219] width 58 height 7
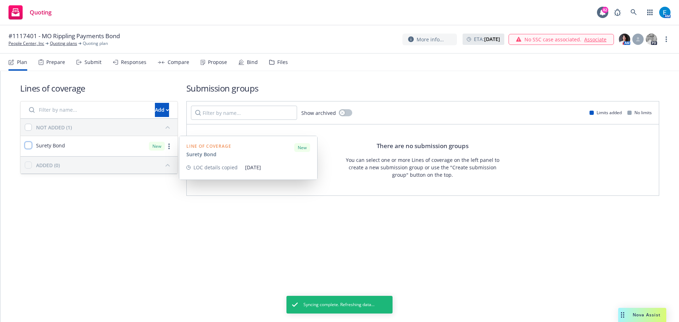
click at [29, 145] on input "checkbox" at bounding box center [28, 145] width 7 height 7
checkbox input "true"
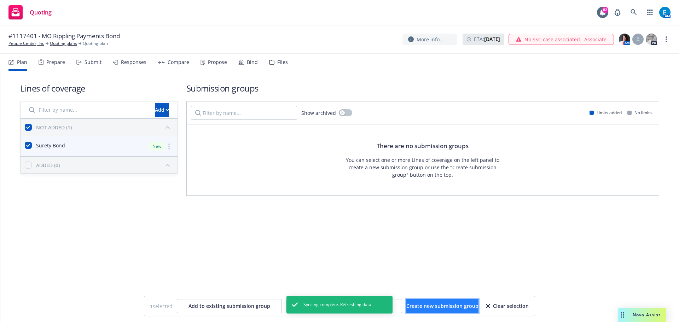
click at [439, 308] on span "Create new submission group" at bounding box center [443, 306] width 72 height 7
checkbox input "false"
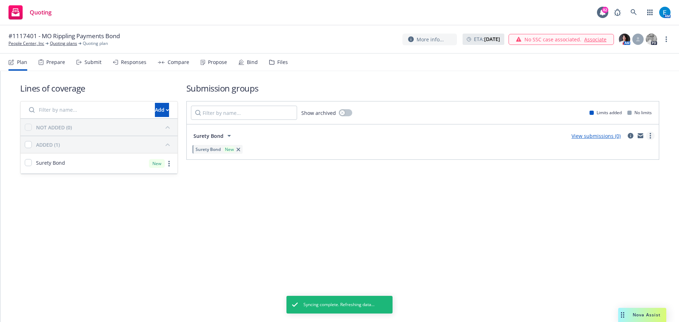
click at [650, 136] on link "more" at bounding box center [651, 136] width 8 height 8
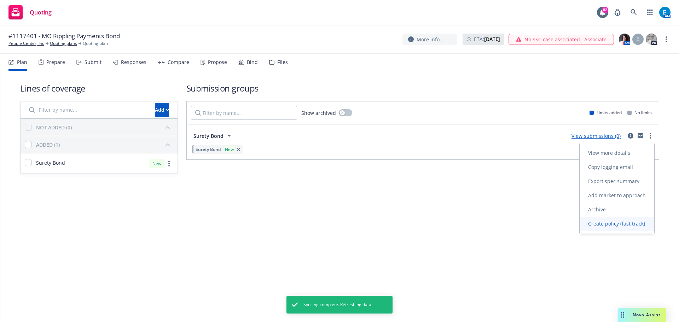
click at [619, 225] on span "Create policy (fast track)" at bounding box center [617, 223] width 74 height 7
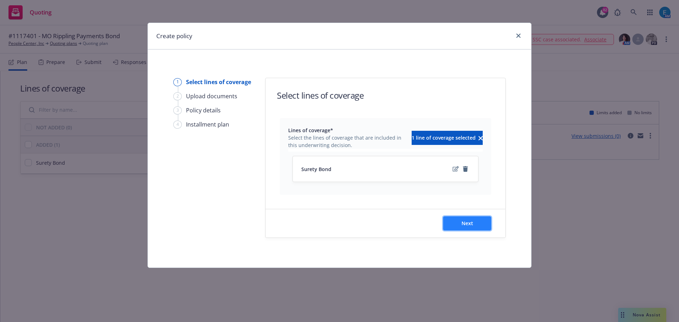
click at [465, 222] on span "Next" at bounding box center [468, 223] width 12 height 7
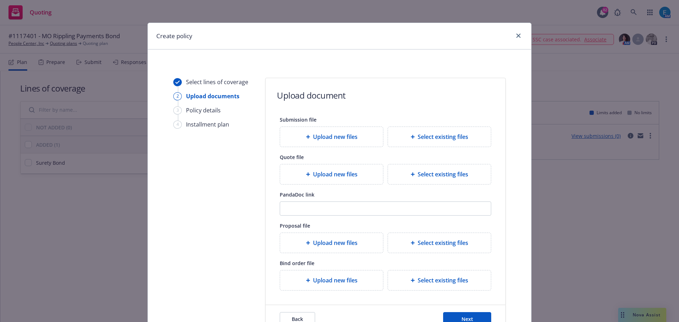
click at [325, 139] on span "Upload new files" at bounding box center [335, 137] width 45 height 8
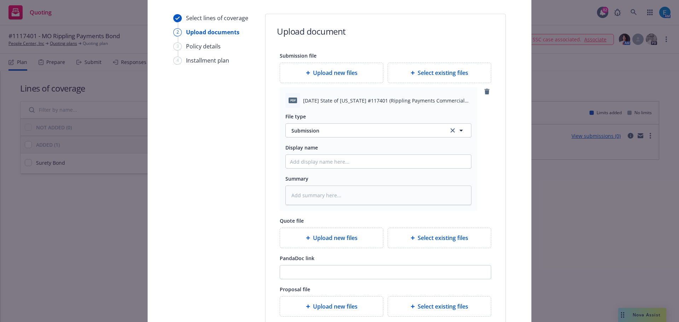
scroll to position [65, 0]
click at [486, 90] on icon "remove" at bounding box center [487, 91] width 5 height 6
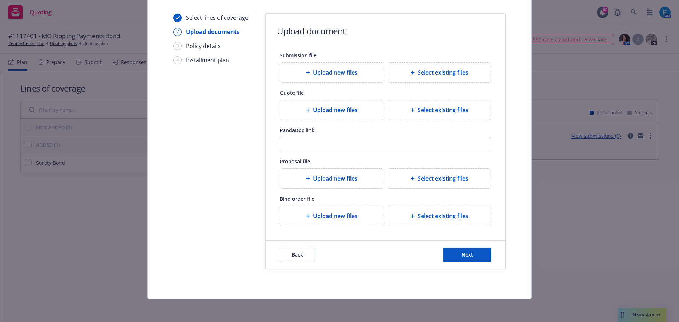
scroll to position [64, 0]
click at [453, 256] on button "Next" at bounding box center [467, 255] width 48 height 14
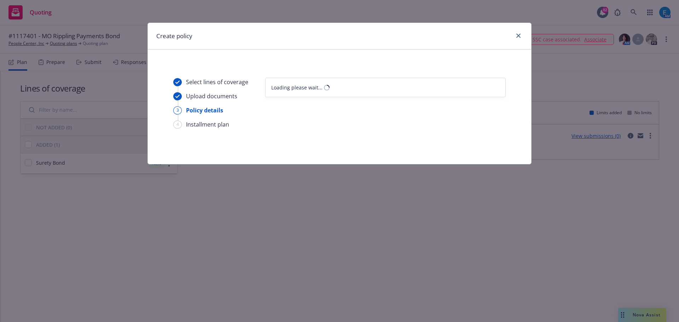
select select "12"
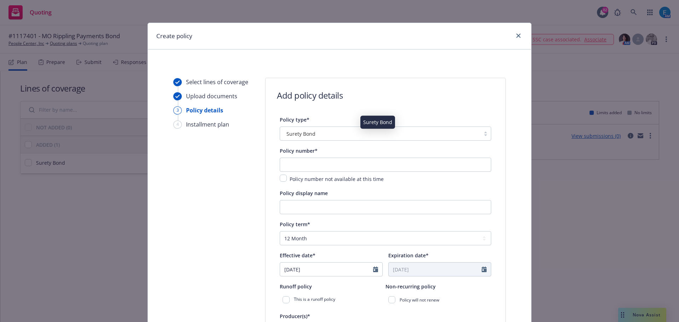
click at [360, 135] on div "Surety Bond" at bounding box center [380, 133] width 193 height 7
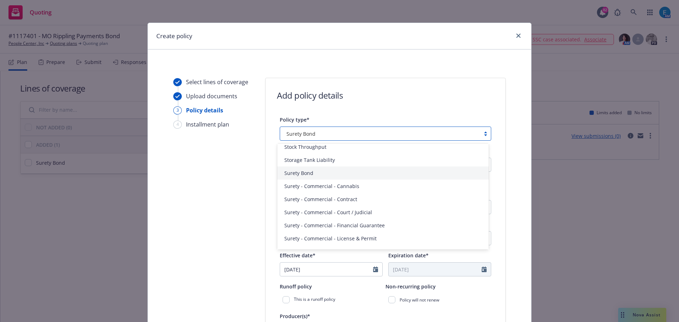
scroll to position [1643, 0]
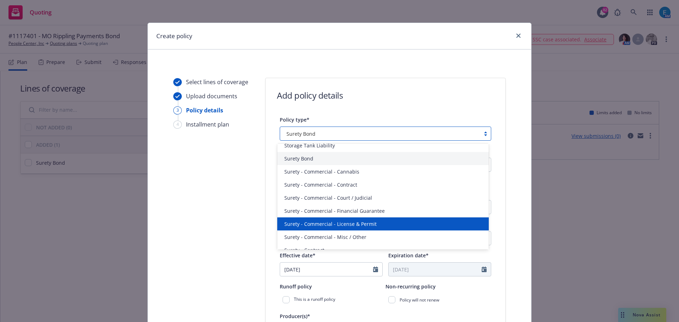
click at [363, 224] on span "Surety - Commercial - License & Permit" at bounding box center [331, 223] width 92 height 7
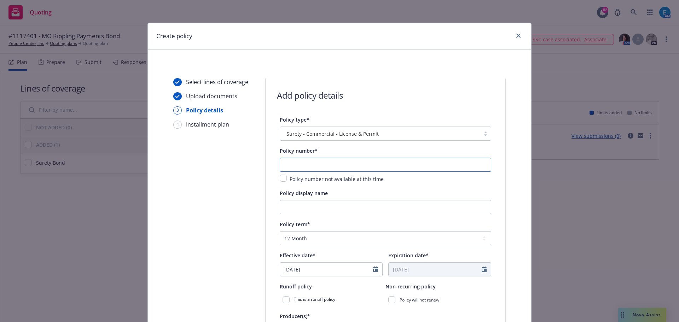
click at [342, 164] on input "text" at bounding box center [386, 165] width 212 height 14
type input "117401"
click at [300, 206] on input "Policy display name" at bounding box center [386, 207] width 212 height 14
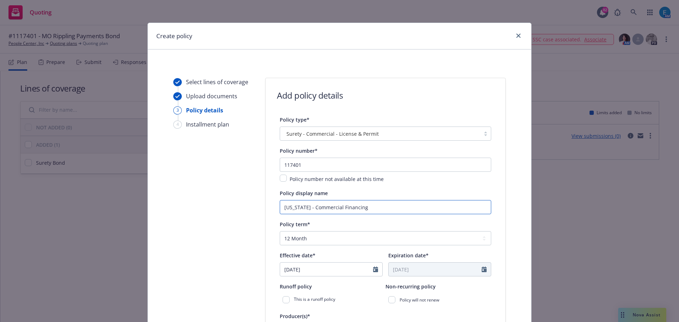
drag, startPoint x: 363, startPoint y: 210, endPoint x: 413, endPoint y: 223, distance: 50.9
click at [365, 210] on input "Missouri - Commercial Financing" at bounding box center [386, 207] width 212 height 14
type input "Missouri - Commercial Financing Bond (Rippling Payments)"
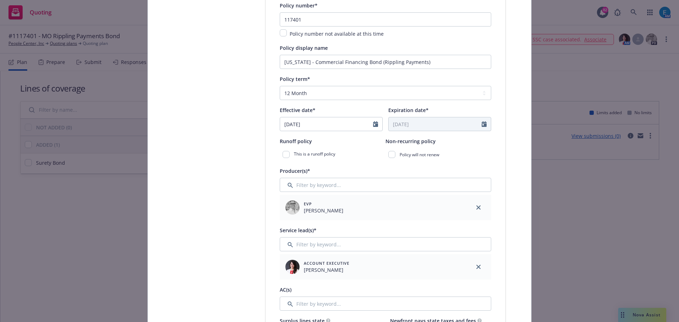
scroll to position [151, 0]
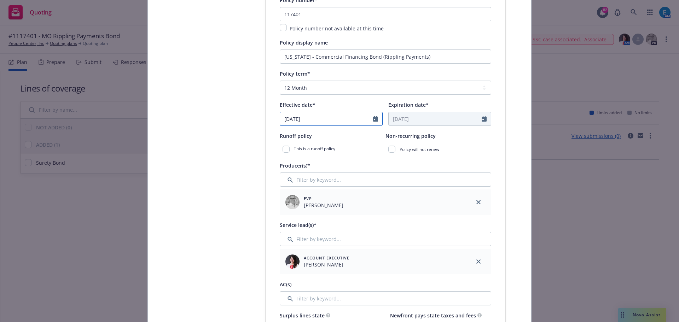
click at [374, 120] on icon "Calendar" at bounding box center [375, 119] width 5 height 6
select select "9"
drag, startPoint x: 321, startPoint y: 192, endPoint x: 327, endPoint y: 190, distance: 6.6
click at [320, 192] on span "24" at bounding box center [324, 192] width 10 height 9
type input "09/24/2025"
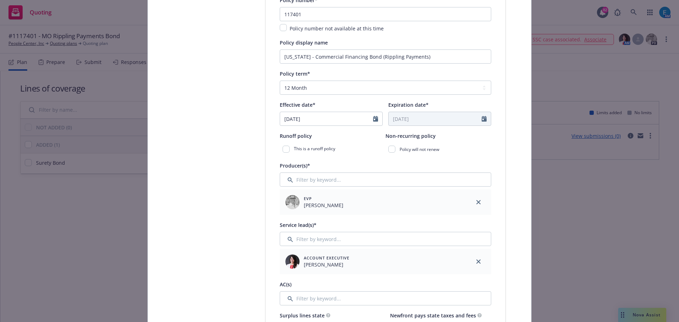
type input "09/24/2026"
click at [344, 181] on input "Filter by keyword..." at bounding box center [386, 180] width 212 height 14
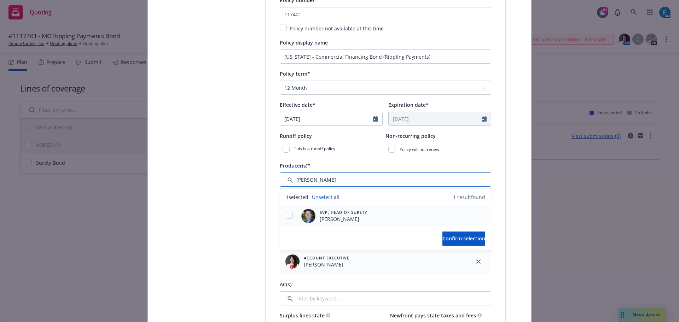
type input "bryan"
click at [286, 215] on input "checkbox" at bounding box center [289, 215] width 7 height 7
checkbox input "true"
click at [443, 238] on span "Confirm selection" at bounding box center [464, 238] width 43 height 7
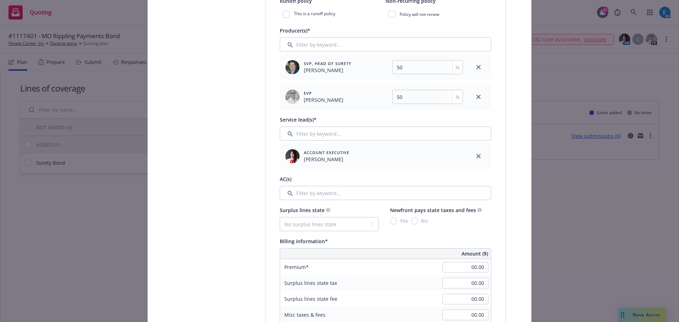
scroll to position [290, 0]
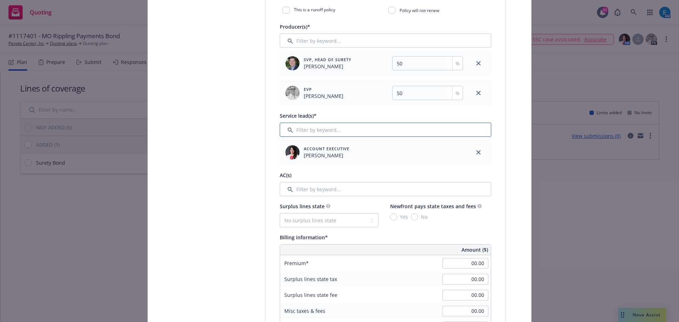
click at [373, 132] on input "Filter by keyword..." at bounding box center [386, 130] width 212 height 14
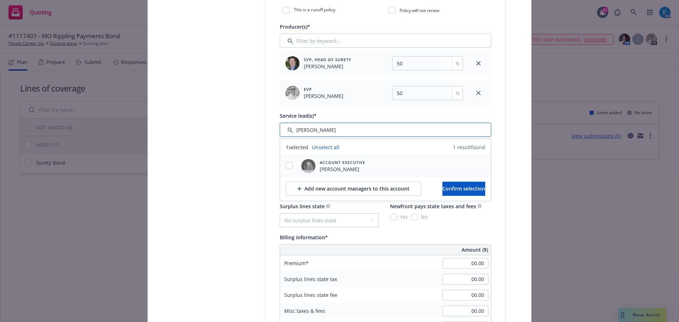
type input "erin"
click at [286, 166] on input "checkbox" at bounding box center [289, 165] width 7 height 7
checkbox input "true"
click at [458, 189] on span "Confirm selection" at bounding box center [464, 188] width 43 height 7
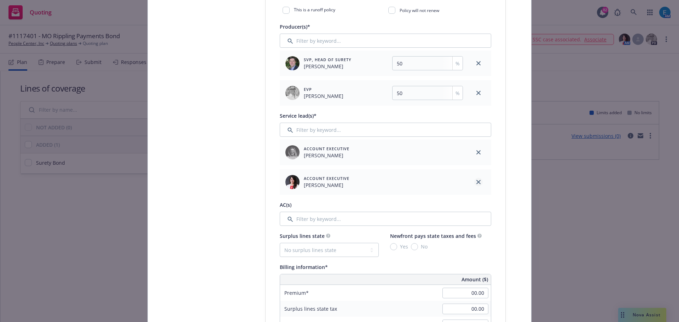
click at [477, 182] on icon "close" at bounding box center [479, 182] width 4 height 4
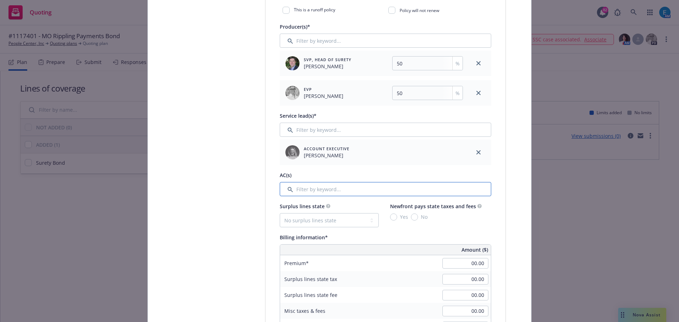
click at [348, 189] on input "Filter by keyword..." at bounding box center [386, 189] width 212 height 14
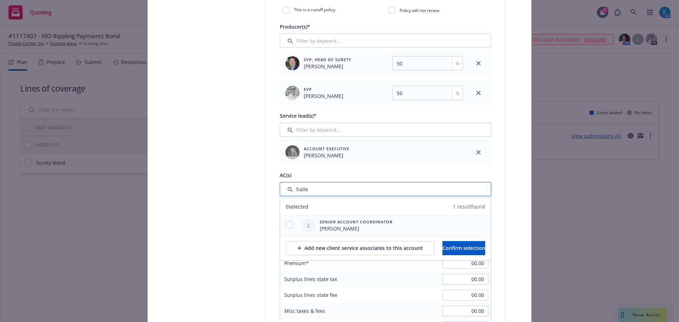
type input "halle"
click at [286, 225] on input "checkbox" at bounding box center [289, 225] width 7 height 7
checkbox input "true"
click at [446, 249] on span "Confirm selection" at bounding box center [464, 248] width 43 height 7
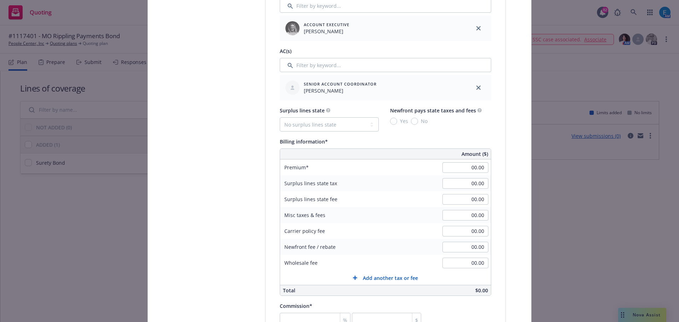
scroll to position [422, 0]
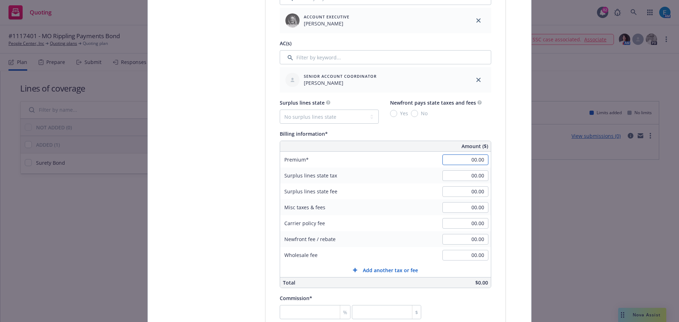
click at [469, 160] on input "00.00" at bounding box center [466, 160] width 46 height 11
type input "100.00"
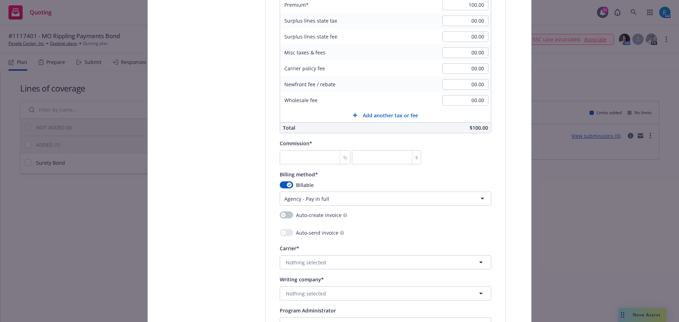
scroll to position [582, 0]
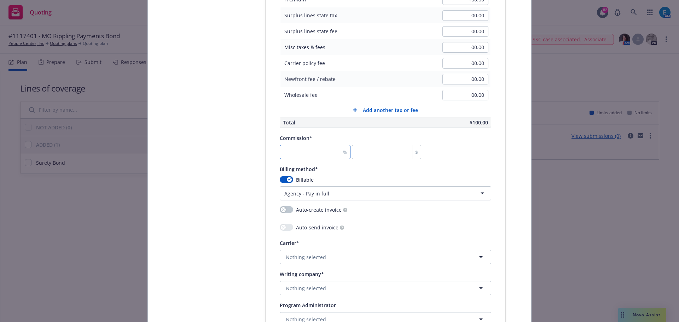
click at [319, 152] on input "number" at bounding box center [315, 152] width 71 height 14
type input "3"
type input "30"
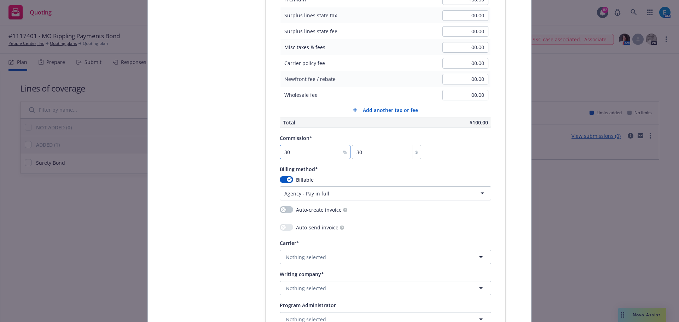
type input "30"
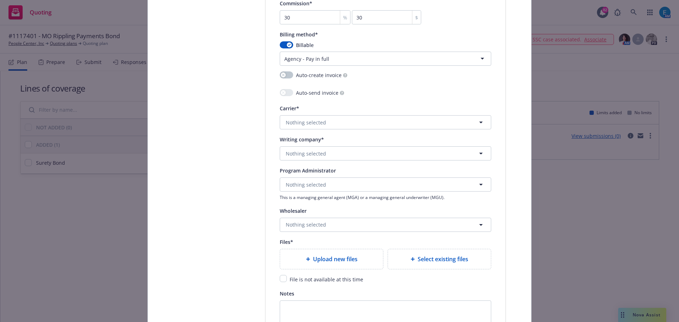
scroll to position [721, 0]
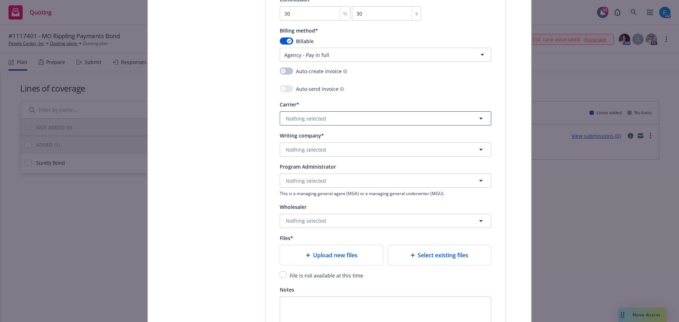
click at [322, 121] on button "Nothing selected" at bounding box center [386, 118] width 212 height 14
type input "hanover"
click at [338, 156] on strong "Hanover Insurance Group" at bounding box center [319, 156] width 62 height 7
click at [332, 151] on button "Nothing selected" at bounding box center [386, 150] width 212 height 14
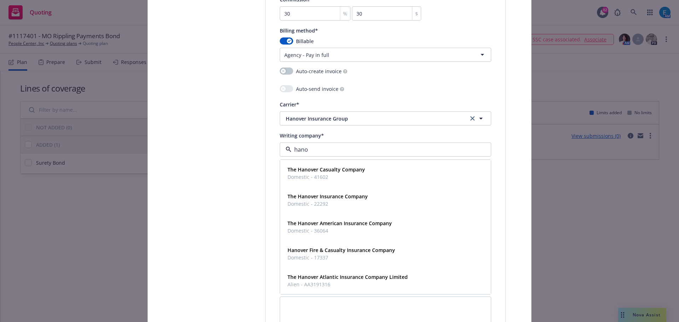
type input "hanov"
click at [322, 197] on strong "The Hanover Insurance Company" at bounding box center [328, 196] width 80 height 7
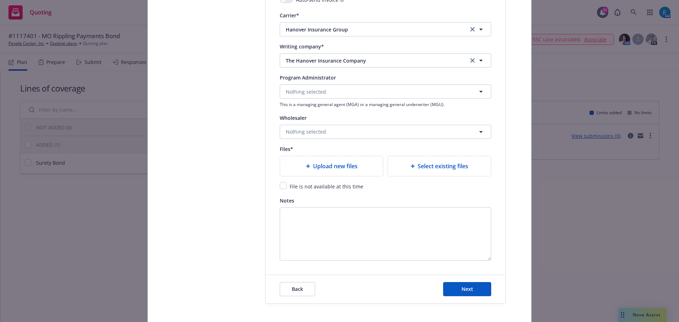
scroll to position [844, 0]
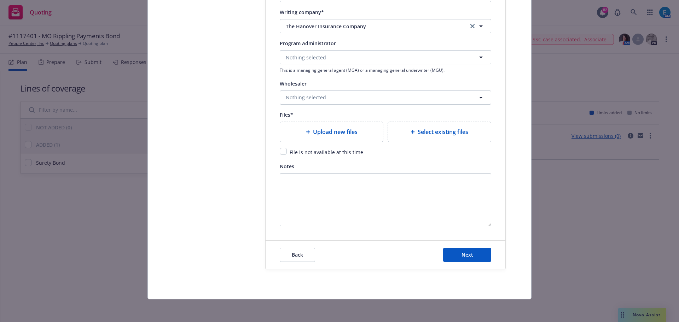
click at [327, 133] on span "Upload new files" at bounding box center [335, 132] width 45 height 8
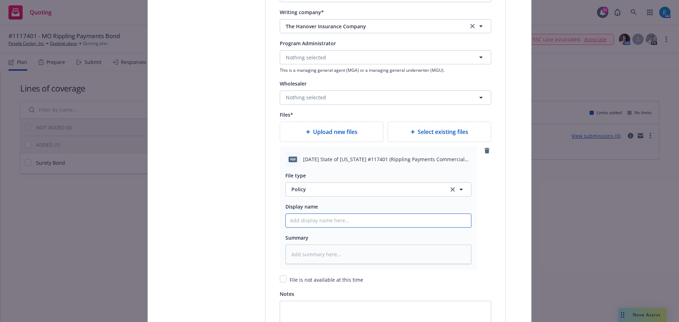
click at [326, 227] on input "Policy display name" at bounding box center [378, 220] width 185 height 13
type textarea "x"
type input "2"
type textarea "x"
type input "20"
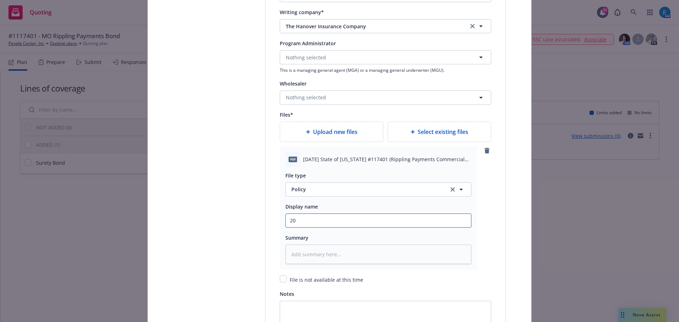
type textarea "x"
type input "202"
type textarea "x"
type input "20"
type textarea "x"
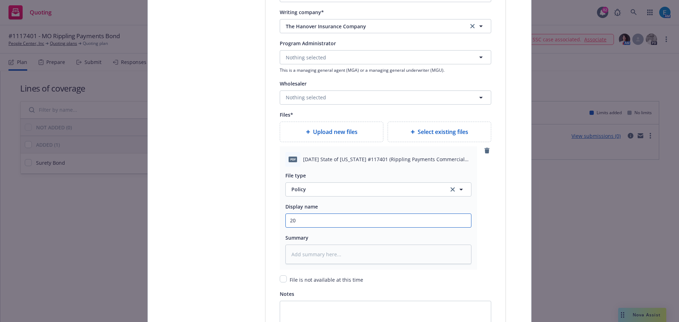
type input "2"
type textarea "x"
type input "#"
type textarea "x"
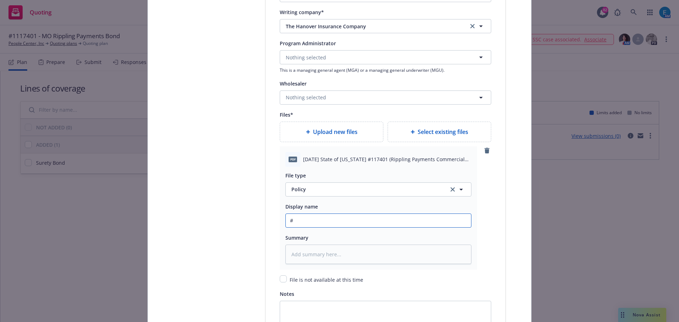
type input "#1"
type textarea "x"
type input "#11"
type textarea "x"
type input "#117"
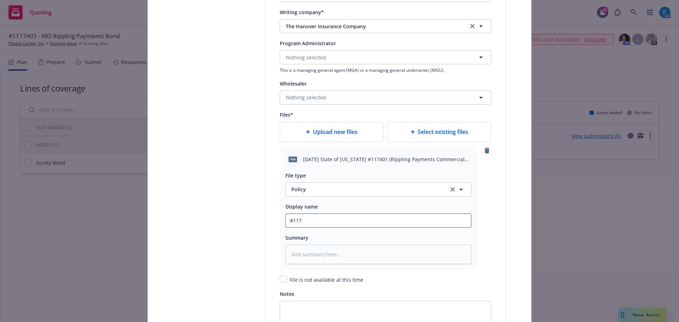
type textarea "x"
type input "#1174"
type textarea "x"
type input "#11740"
type textarea "x"
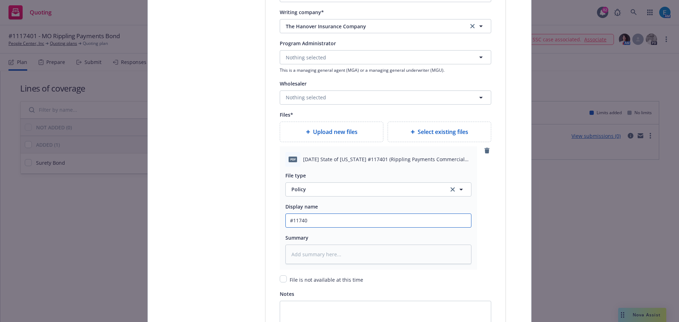
type input "#117401"
type textarea "x"
type input "#117401"
type textarea "x"
type input "#117401 -"
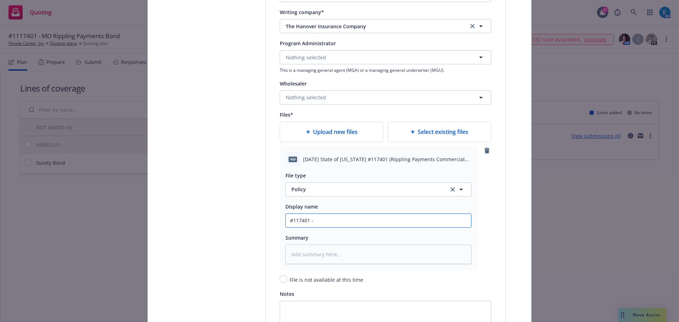
type textarea "x"
type input "#117401 -"
type textarea "x"
type input "#117401 - M"
type textarea "x"
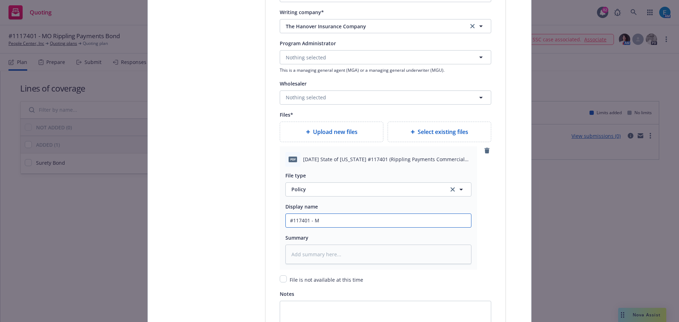
type input "#117401 - MO"
type textarea "x"
type input "#117401 - MO"
click at [332, 223] on input "#117401 - MO" at bounding box center [378, 220] width 185 height 13
type textarea "x"
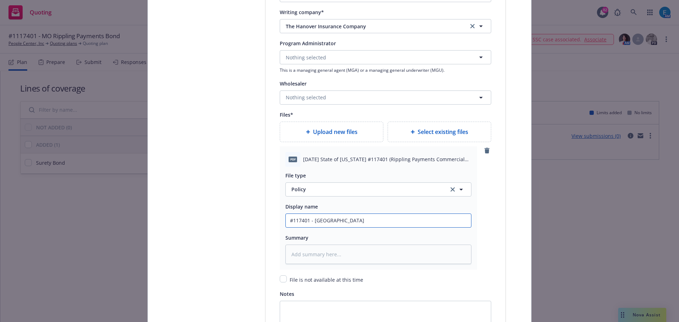
type input "#117401 - MO o"
type textarea "x"
type input "#117401 - MO om"
type textarea "x"
type input "#117401 - MO omm"
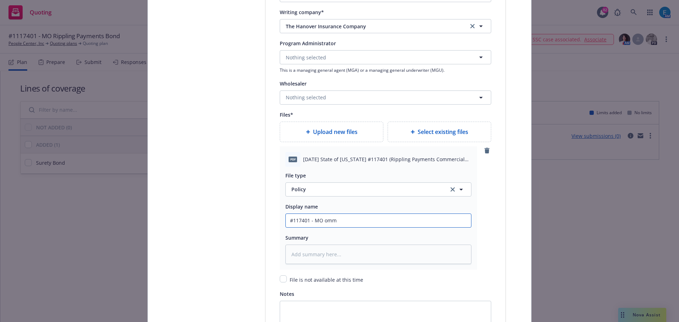
type textarea "x"
type input "#117401 - MO omme"
type textarea "x"
type input "#117401 - MO ommer"
type textarea "x"
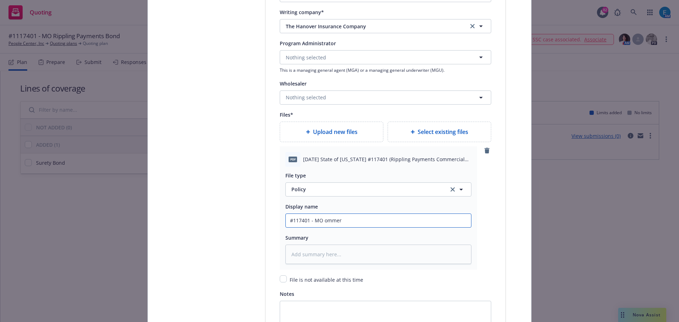
type input "#117401 - MO ommerc"
type textarea "x"
type input "#117401 - MO ommerci"
type textarea "x"
type input "#117401 - MO ommercia"
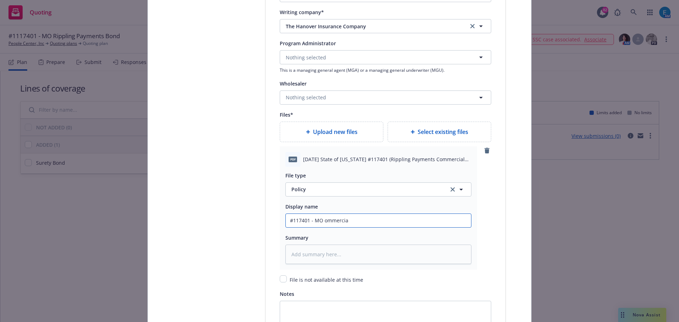
type textarea "x"
type input "#117401 - MO ommercial"
type textarea "x"
type input "#117401 - MO ommercial"
type textarea "x"
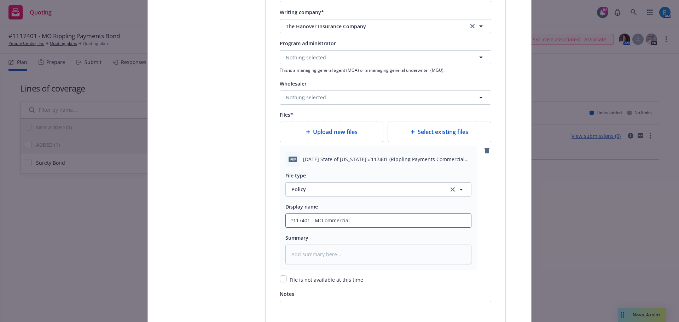
type input "#117401 - MO ommercial F"
type textarea "x"
type input "#117401 - MO ommercial Fi"
type textarea "x"
type input "#117401 - MO ommercial Fin"
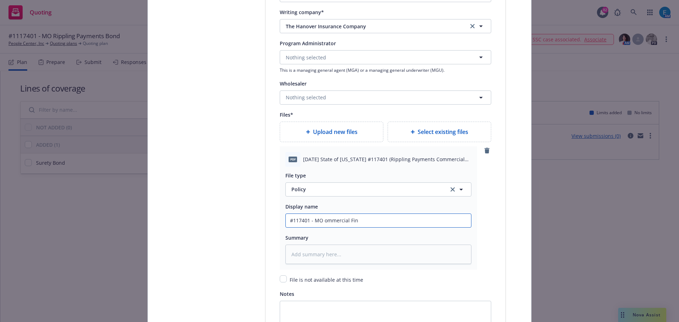
type textarea "x"
type input "#117401 - MO ommercial Fina"
type textarea "x"
type input "#117401 - MO ommercial Finan"
type textarea "x"
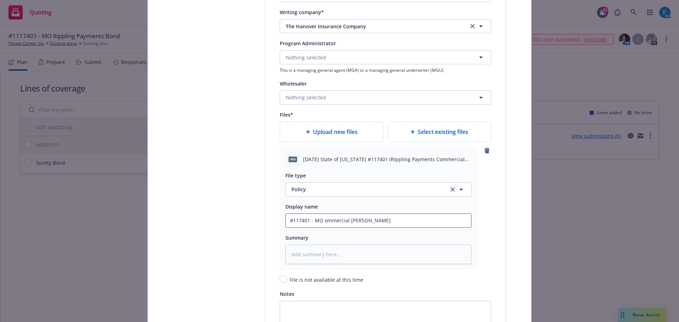
type input "#117401 - MO ommercial Financ"
type textarea "x"
type input "#117401 - MO ommercial Financi"
type textarea "x"
type input "#117401 - MO ommercial Financin"
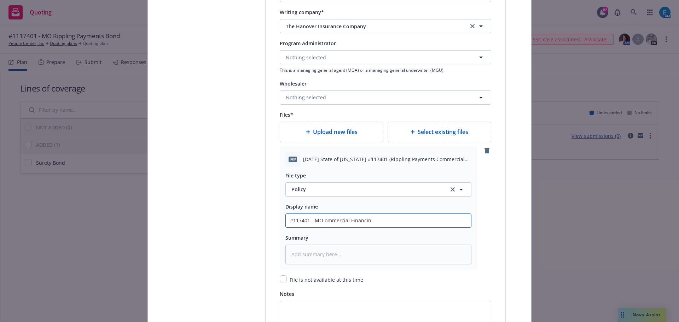
type textarea "x"
type input "#117401 - MO ommercial Financing"
click at [322, 220] on input "#117401 - MO ommercial Financing" at bounding box center [378, 220] width 185 height 13
type textarea "x"
type input "#117401 - MO Commercial Financing"
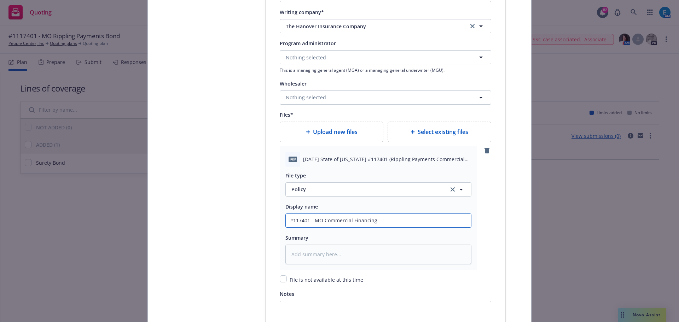
type textarea "x"
type input "#117401 - MO Commercial Financing"
type textarea "x"
type input "#117401 - MO Commercial Financing ("
type textarea "x"
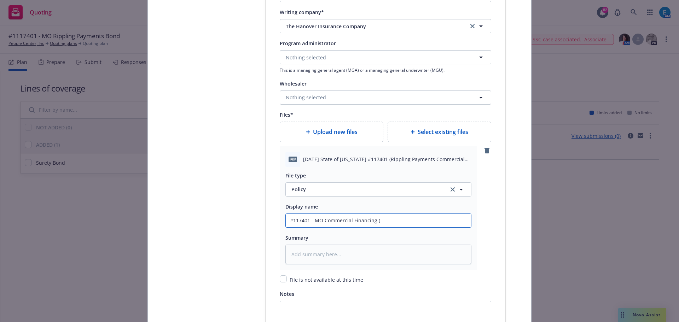
type input "#117401 - MO Commercial Financing (R"
type textarea "x"
type input "#117401 - MO Commercial Financing (Ri"
type textarea "x"
type input "#117401 - MO Commercial Financing (Rip"
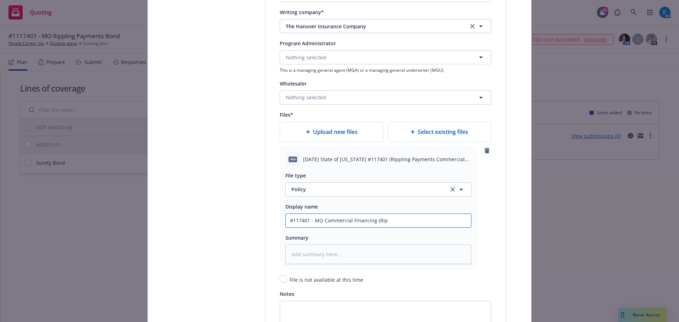
type textarea "x"
type input "#117401 - MO Commercial Financing (Ripp"
type textarea "x"
type input "#117401 - MO Commercial Financing (Rippl"
type textarea "x"
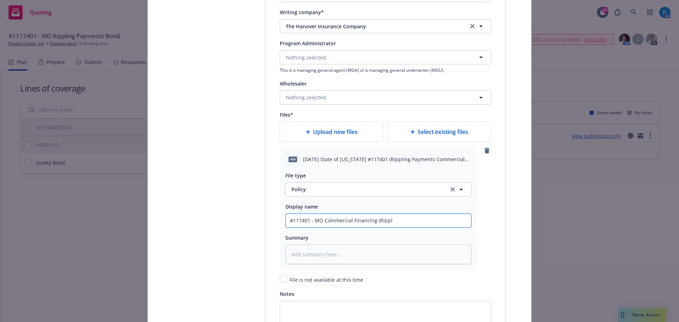
type input "#117401 - MO Commercial Financing (Rippli"
type textarea "x"
type input "#117401 - MO Commercial Financing (Ripplin"
type textarea "x"
type input "#117401 - MO Commercial Financing (Rippling"
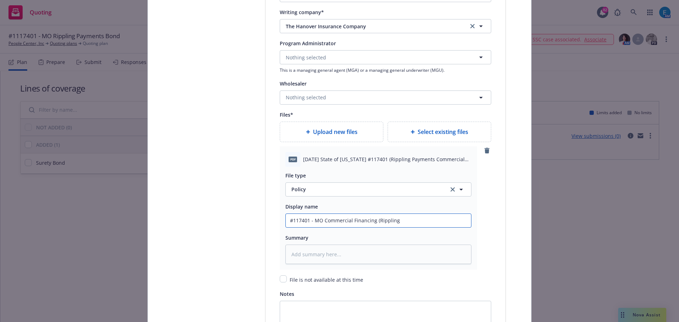
type textarea "x"
type input "#117401 - MO Commercial Financing (Rippling P"
type textarea "x"
type input "#117401 - MO Commercial Financing (Rippling Pa"
type textarea "x"
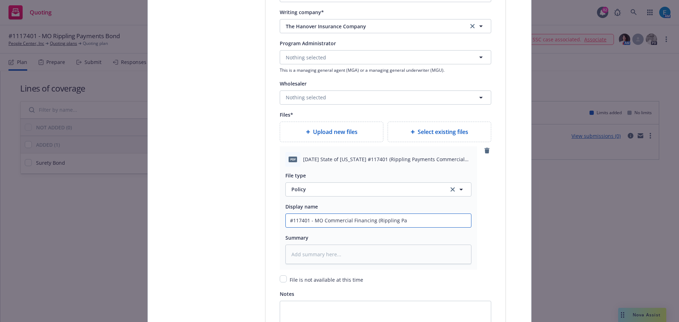
type input "#117401 - MO Commercial Financing (Rippling Pay"
type textarea "x"
type input "#117401 - MO Commercial Financing (Rippling Paym"
type textarea "x"
type input "#117401 - MO Commercial Financing (Rippling Payme"
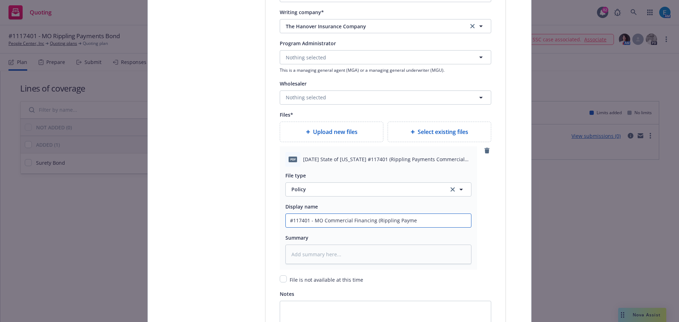
type textarea "x"
type input "#117401 - MO Commercial Financing (Rippling Paymen"
type textarea "x"
type input "#117401 - MO Commercial Financing (Rippling Payment"
type textarea "x"
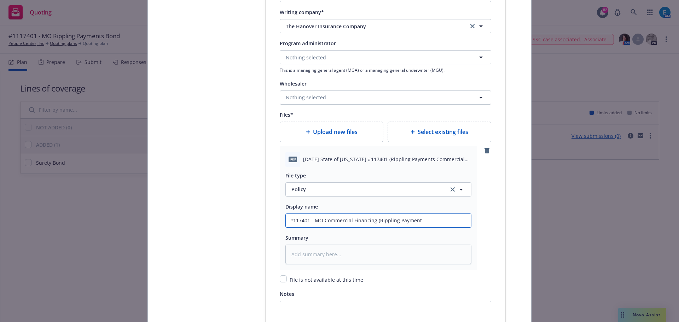
type input "#117401 - MO Commercial Financing (Rippling Payments"
type textarea "x"
drag, startPoint x: 421, startPoint y: 219, endPoint x: 250, endPoint y: 212, distance: 170.7
type input "#117401 - MO Commercial Financing (Rippling Payments)"
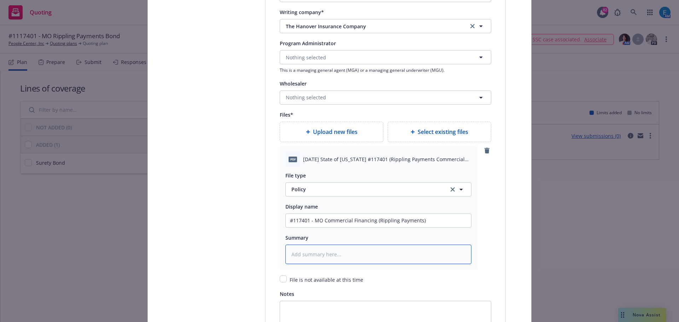
click at [329, 258] on textarea at bounding box center [379, 254] width 186 height 19
paste textarea "#117401 - MO Commercial Financing (Rippling Payments)"
type textarea "x"
type textarea "#117401 - MO Commercial Financing (Rippling Payments)"
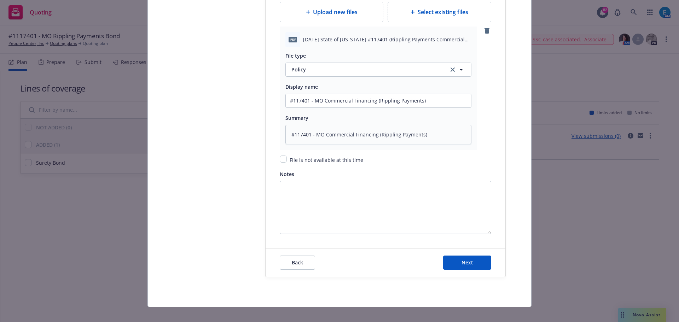
scroll to position [972, 0]
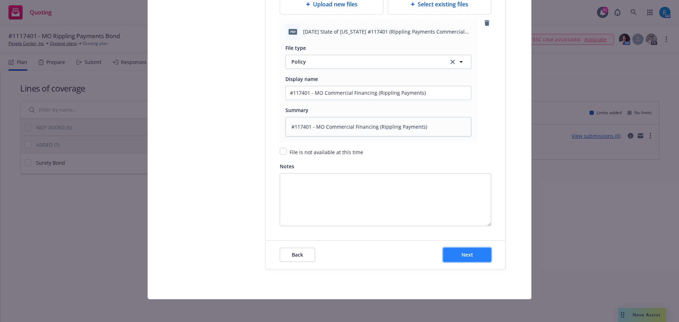
click at [464, 254] on span "Next" at bounding box center [468, 255] width 12 height 7
type textarea "x"
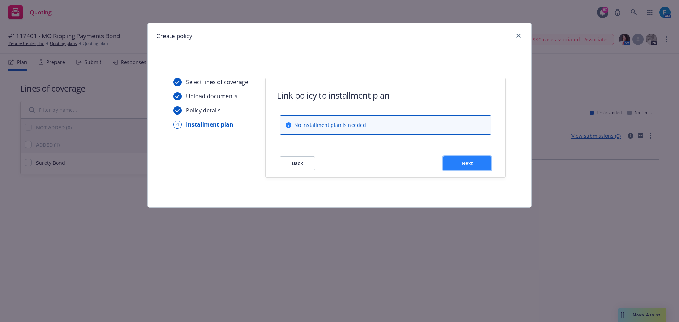
click at [473, 166] on span "Next" at bounding box center [468, 163] width 12 height 7
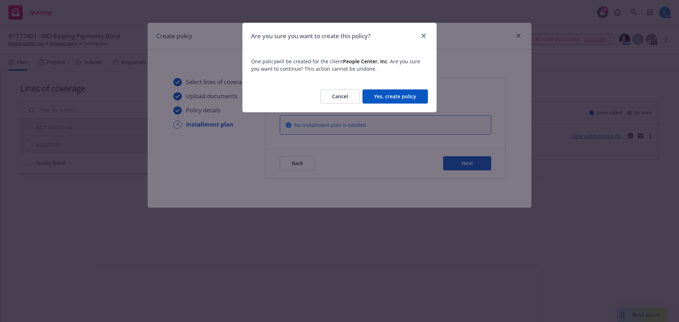
click at [407, 91] on button "Yes, create policy" at bounding box center [395, 97] width 65 height 14
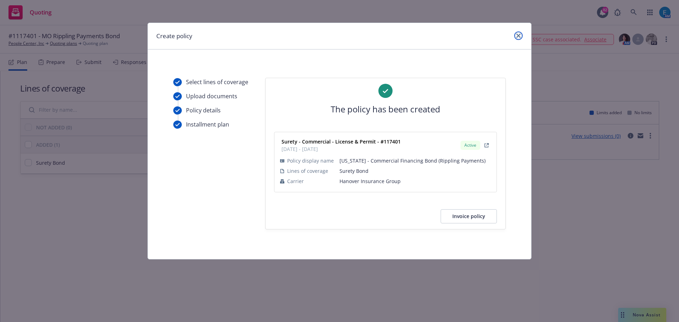
click at [519, 35] on icon "close" at bounding box center [519, 36] width 4 height 4
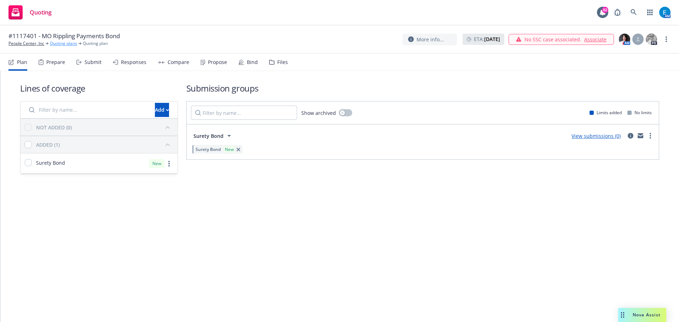
click at [64, 43] on link "Quoting plans" at bounding box center [63, 43] width 27 height 6
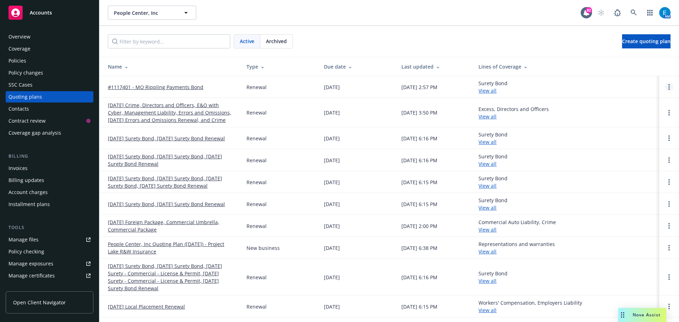
click at [669, 87] on circle "Open options" at bounding box center [669, 86] width 1 height 1
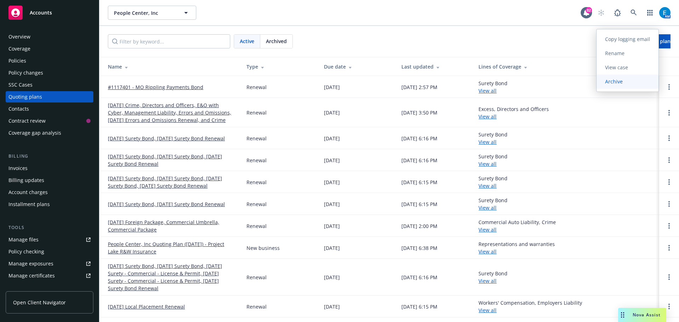
click at [611, 82] on span "Archive" at bounding box center [614, 81] width 35 height 7
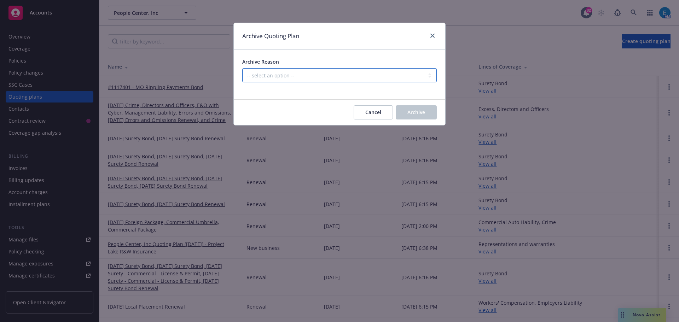
click at [319, 76] on select "-- select an option -- All policies in this renewal plan are auto-renewed Creat…" at bounding box center [339, 75] width 195 height 14
select select "ARCHIVED_RENEWAL_COMPLETED"
click at [242, 68] on select "-- select an option -- All policies in this renewal plan are auto-renewed Creat…" at bounding box center [339, 75] width 195 height 14
click at [418, 109] on span "Archive" at bounding box center [417, 112] width 18 height 7
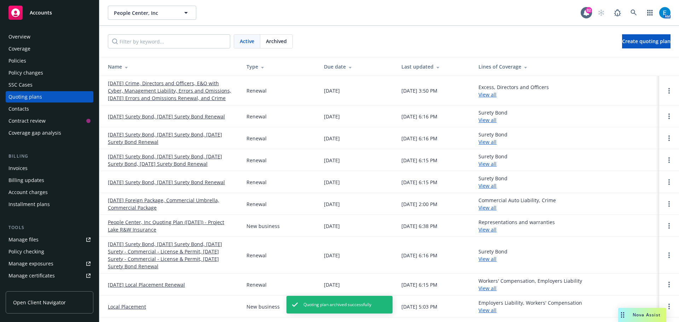
click at [17, 168] on div "Invoices" at bounding box center [17, 168] width 19 height 11
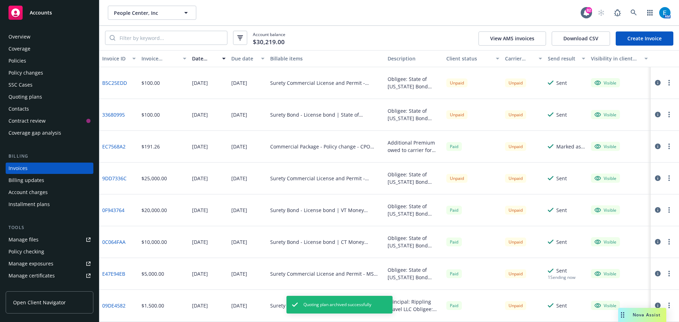
click at [648, 39] on link "Create Invoice" at bounding box center [645, 38] width 58 height 14
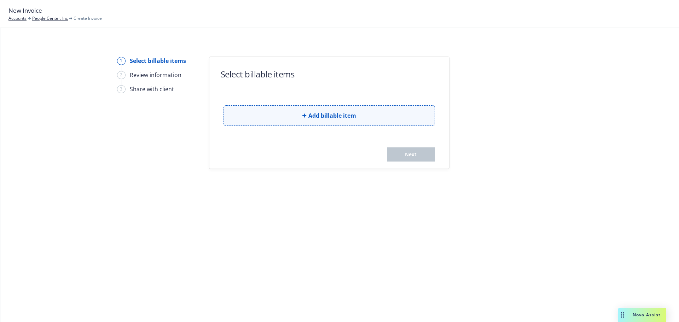
click at [332, 117] on span "Add billable item" at bounding box center [333, 115] width 48 height 8
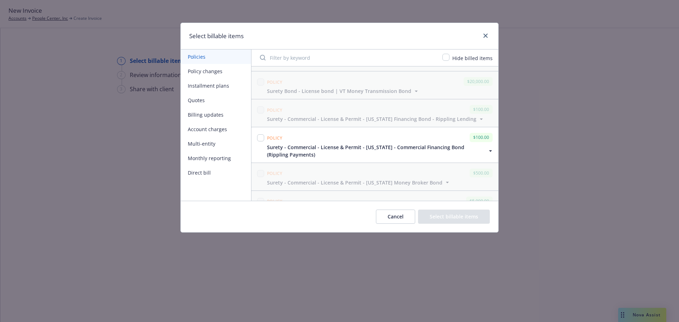
scroll to position [142, 0]
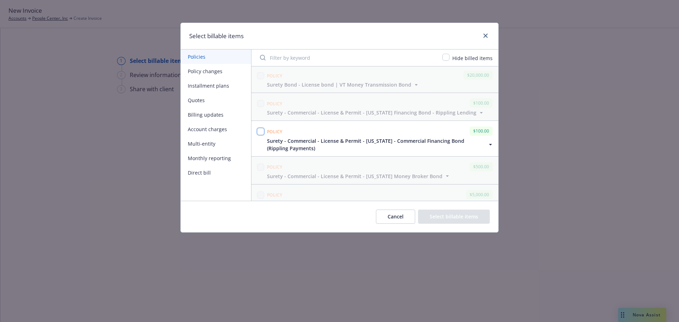
click at [259, 132] on input "checkbox" at bounding box center [260, 131] width 7 height 7
checkbox input "true"
click at [449, 219] on button "Select billable items" at bounding box center [454, 217] width 72 height 14
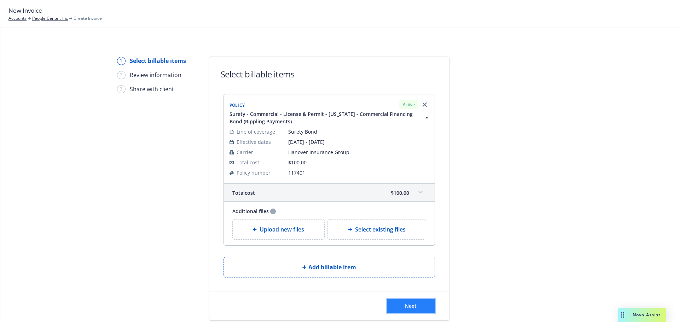
click at [405, 306] on span "Next" at bounding box center [411, 306] width 12 height 7
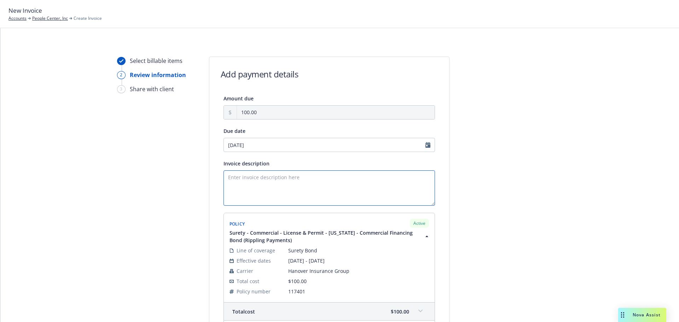
click at [230, 178] on textarea "Invoice description" at bounding box center [330, 188] width 212 height 35
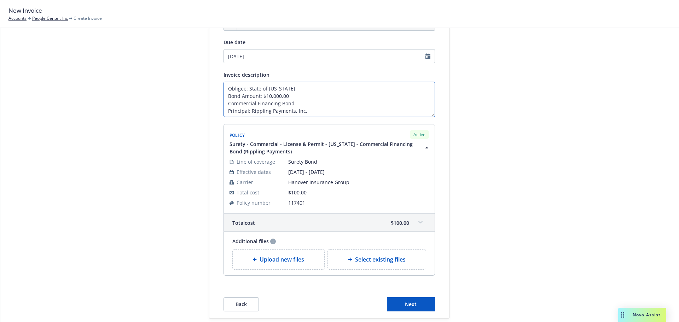
scroll to position [114, 0]
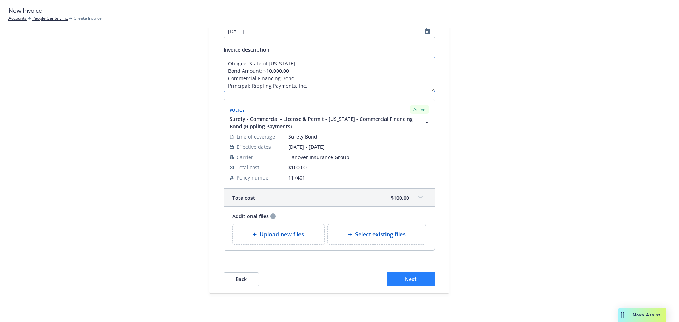
type textarea "Obligee: State of [US_STATE] Bond Amount: $10,000.00 Commercial Financing Bond …"
drag, startPoint x: 425, startPoint y: 279, endPoint x: 507, endPoint y: 278, distance: 81.8
click at [425, 279] on button "Next" at bounding box center [411, 280] width 48 height 14
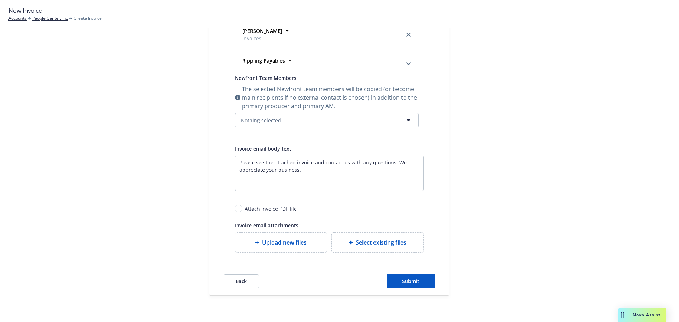
scroll to position [237, 0]
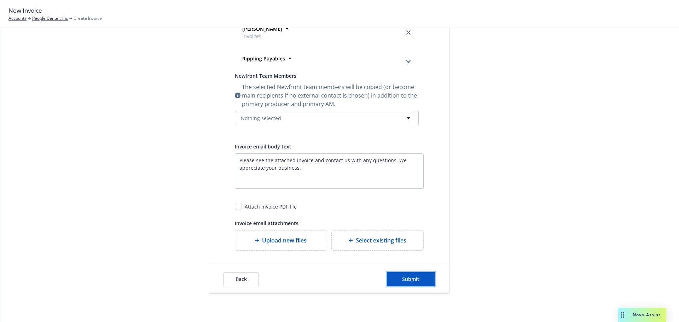
click at [413, 282] on span "Submit" at bounding box center [410, 279] width 17 height 7
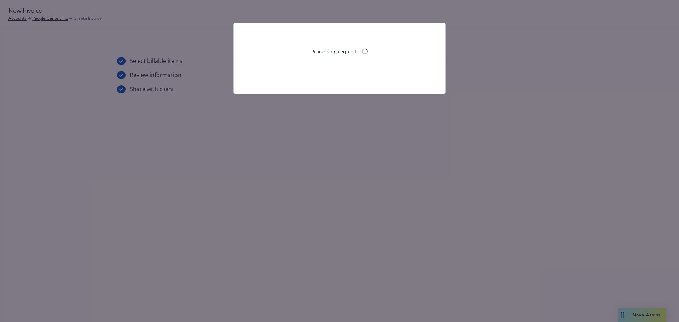
scroll to position [0, 0]
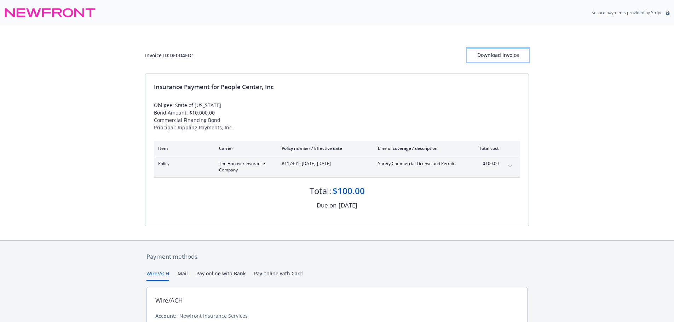
click at [479, 53] on div "Download Invoice" at bounding box center [498, 54] width 62 height 13
